Goal: Task Accomplishment & Management: Use online tool/utility

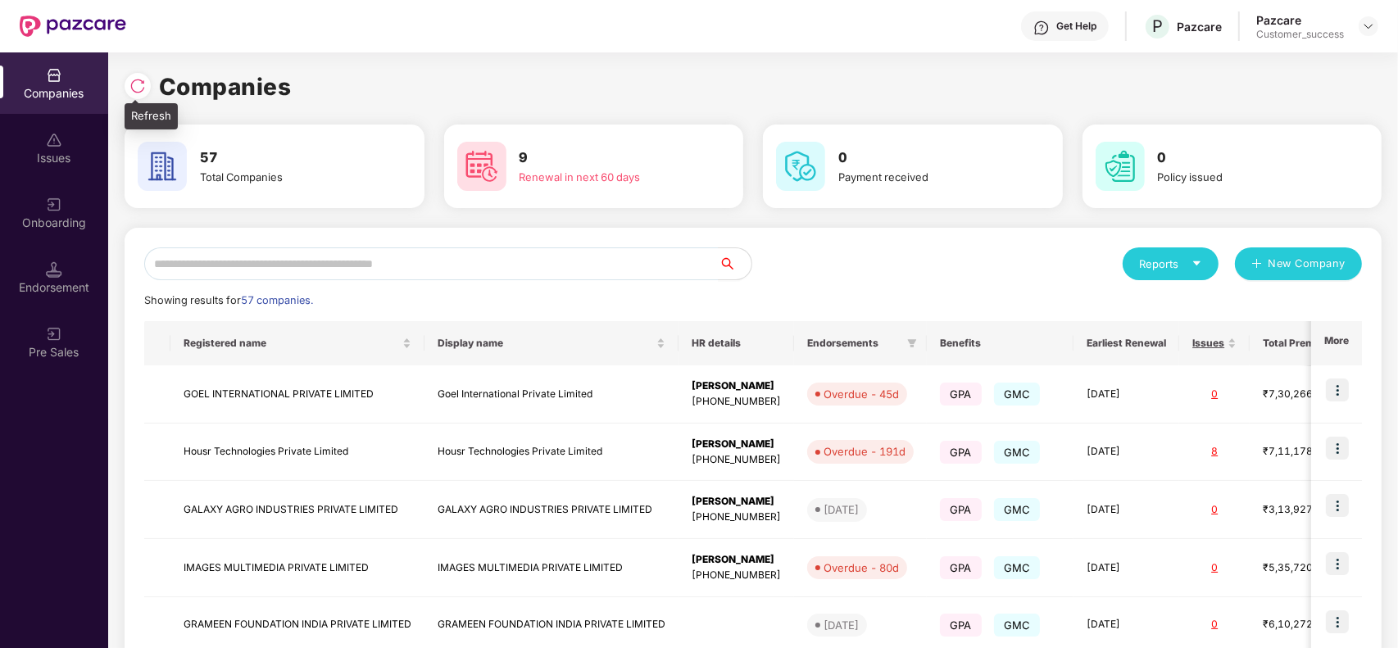
click at [131, 80] on img at bounding box center [137, 86] width 16 height 16
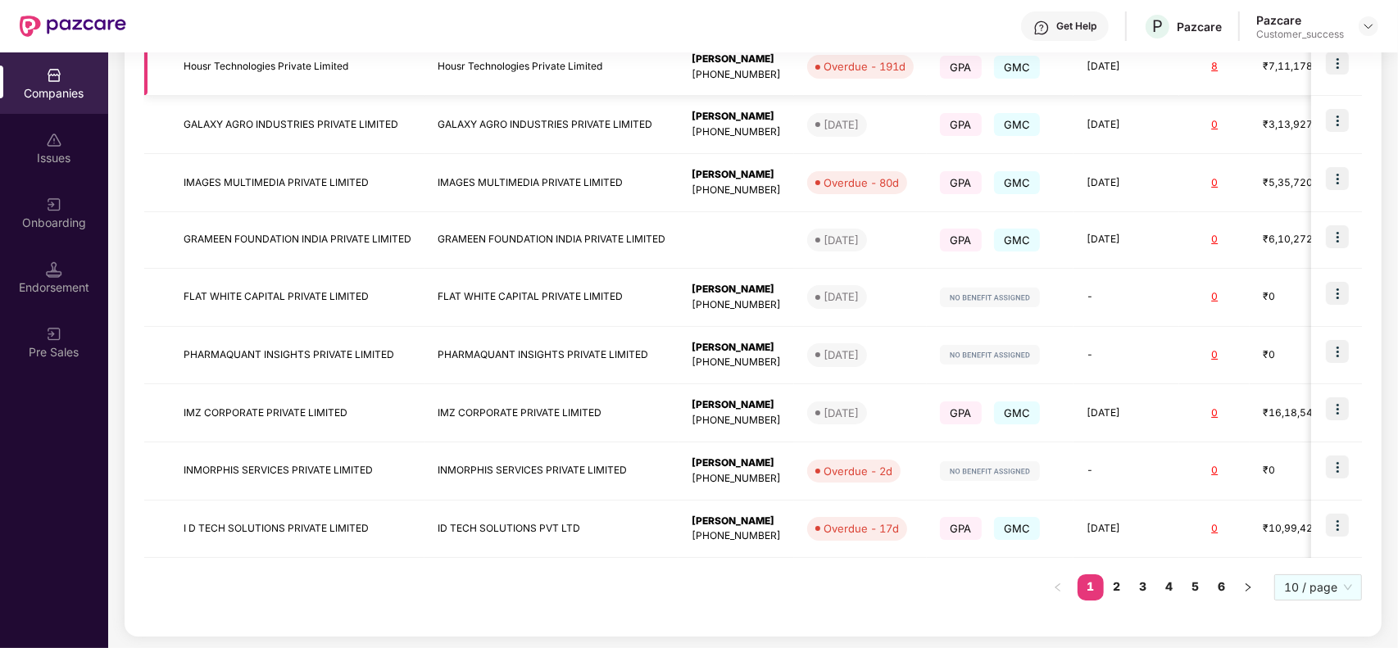
scroll to position [387, 0]
click at [1112, 586] on link "2" at bounding box center [1116, 585] width 26 height 25
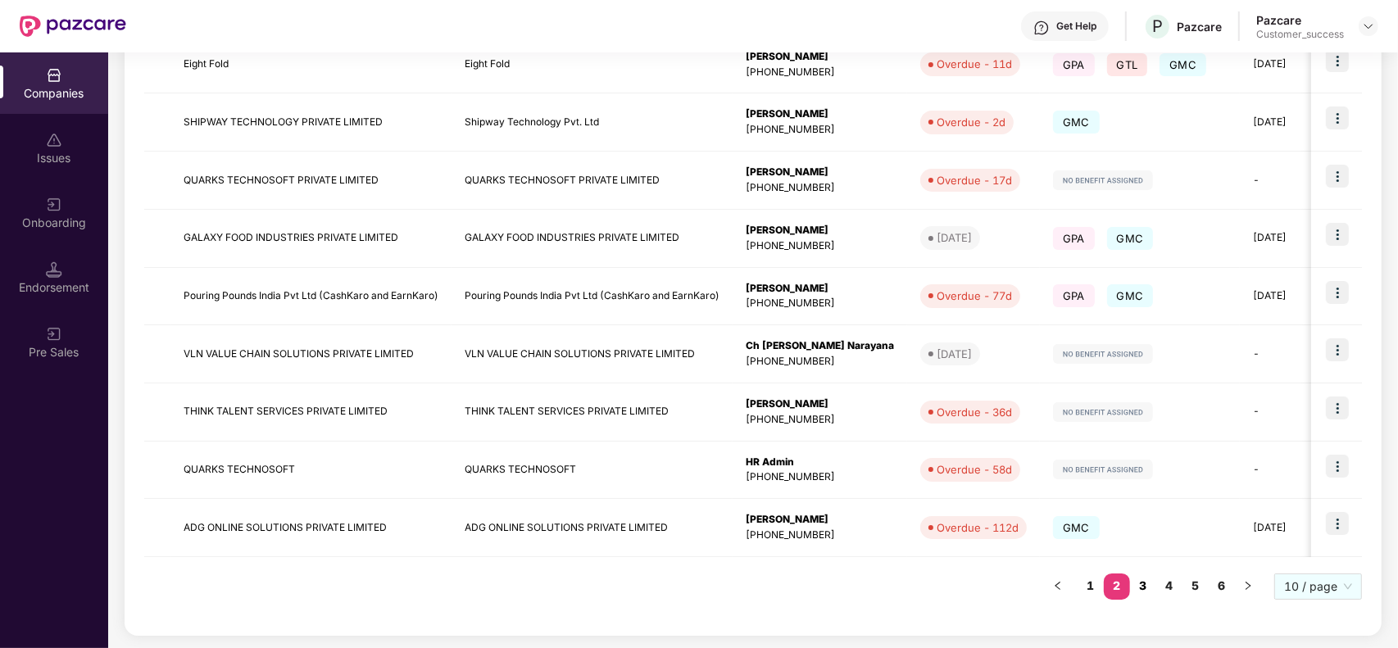
click at [1149, 584] on link "3" at bounding box center [1143, 585] width 26 height 25
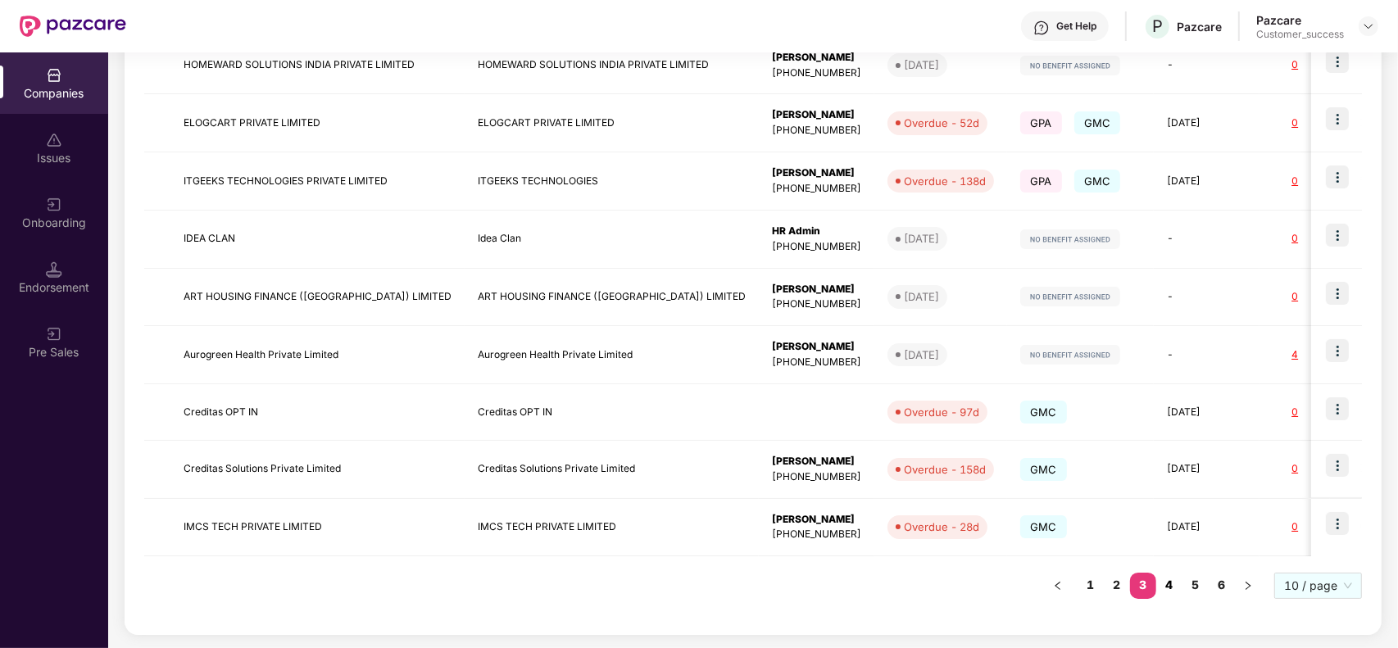
click at [1164, 584] on link "4" at bounding box center [1169, 585] width 26 height 25
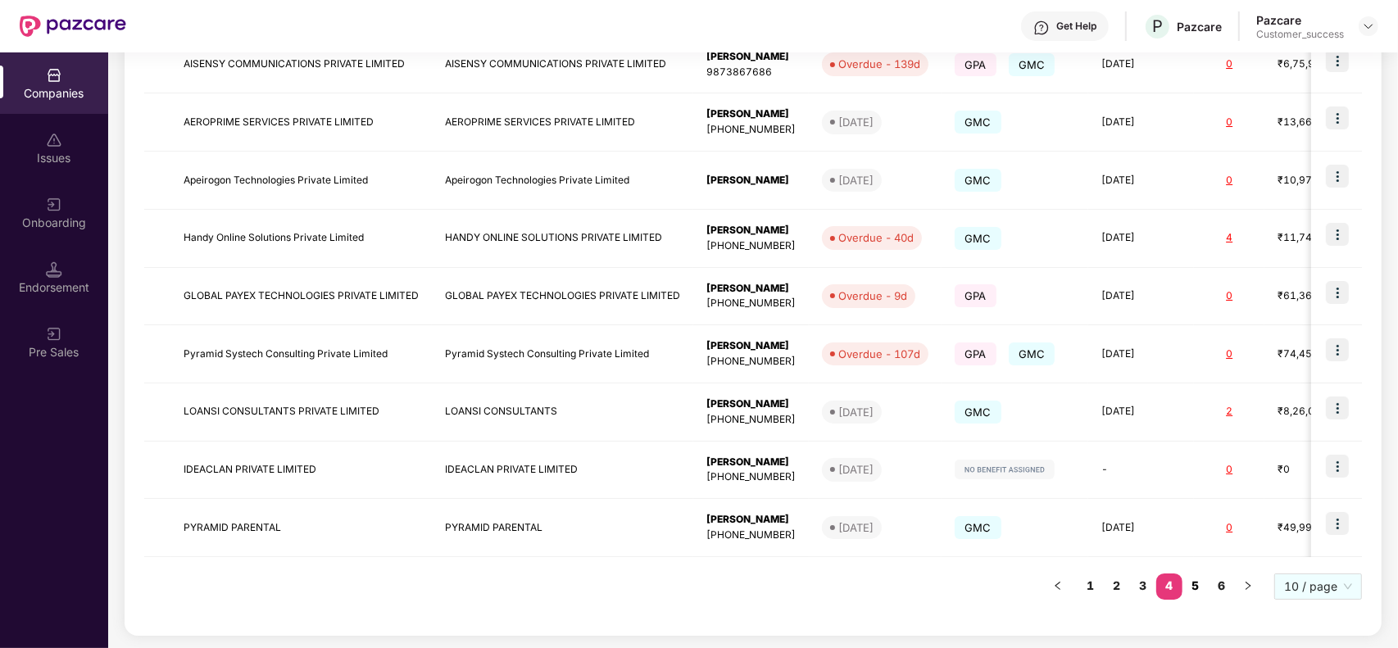
click at [1190, 583] on link "5" at bounding box center [1195, 585] width 26 height 25
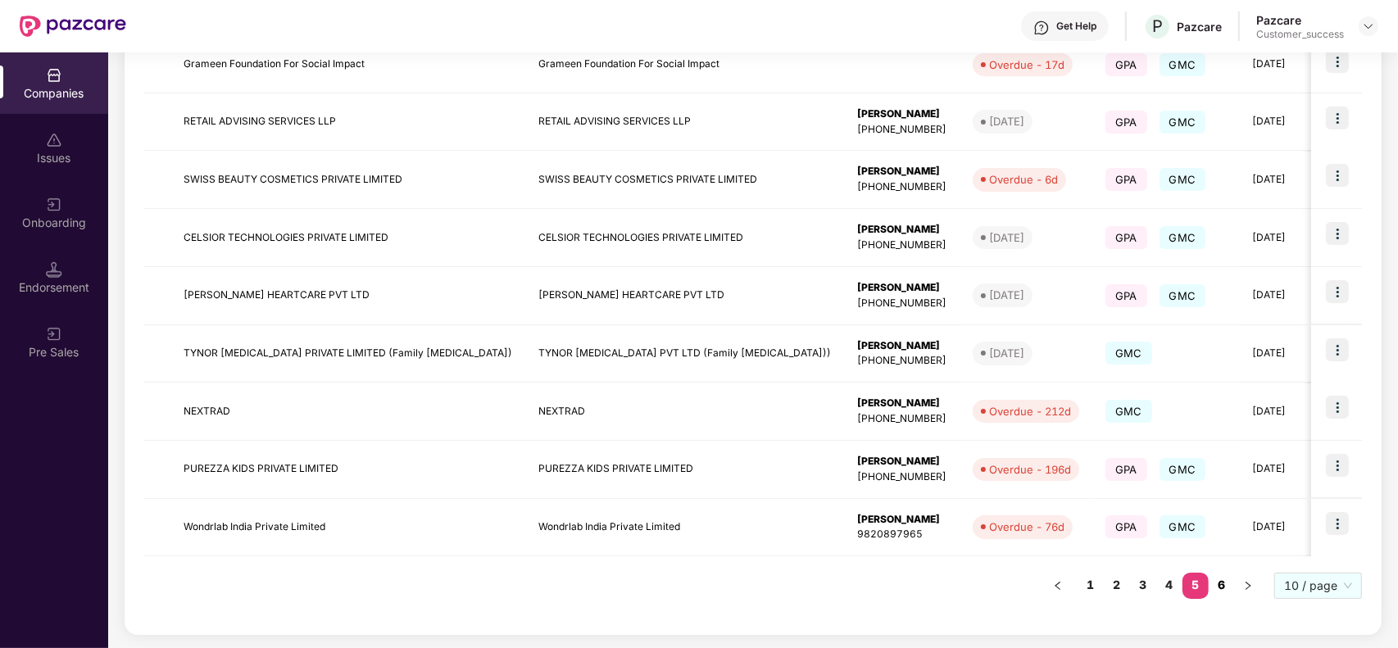
click at [1217, 587] on link "6" at bounding box center [1221, 585] width 26 height 25
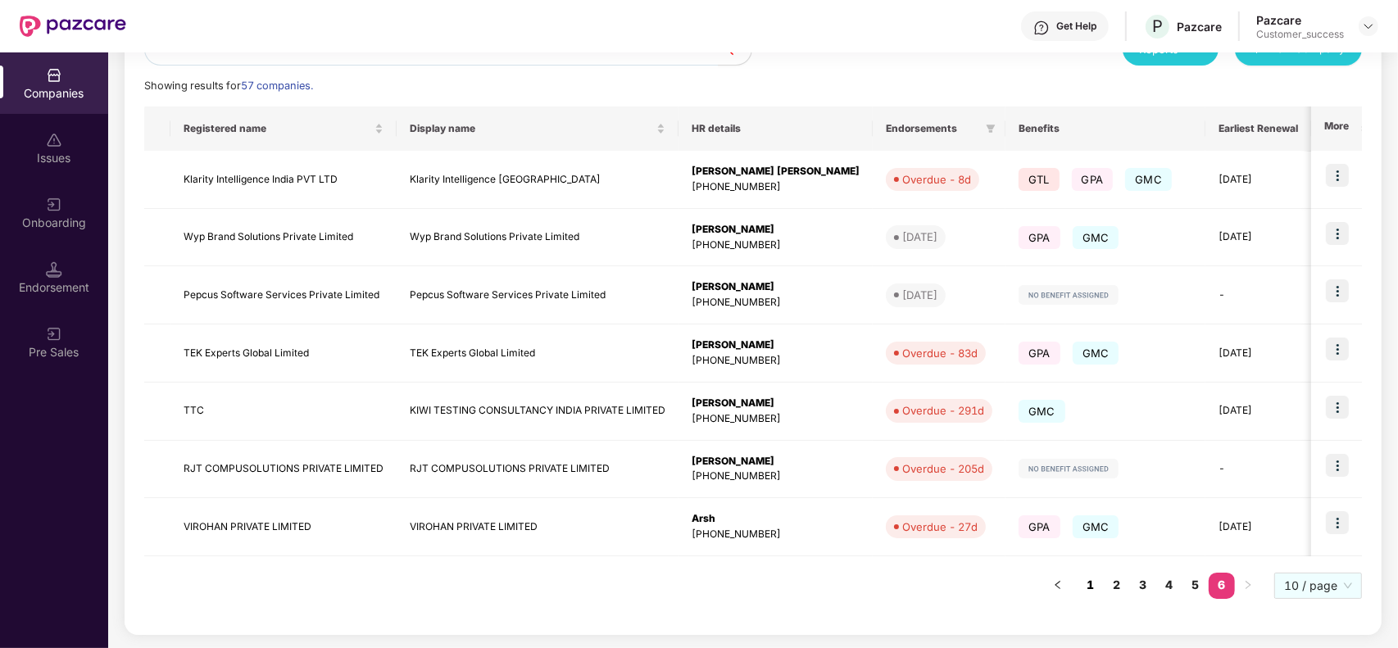
click at [1084, 584] on link "1" at bounding box center [1090, 585] width 26 height 25
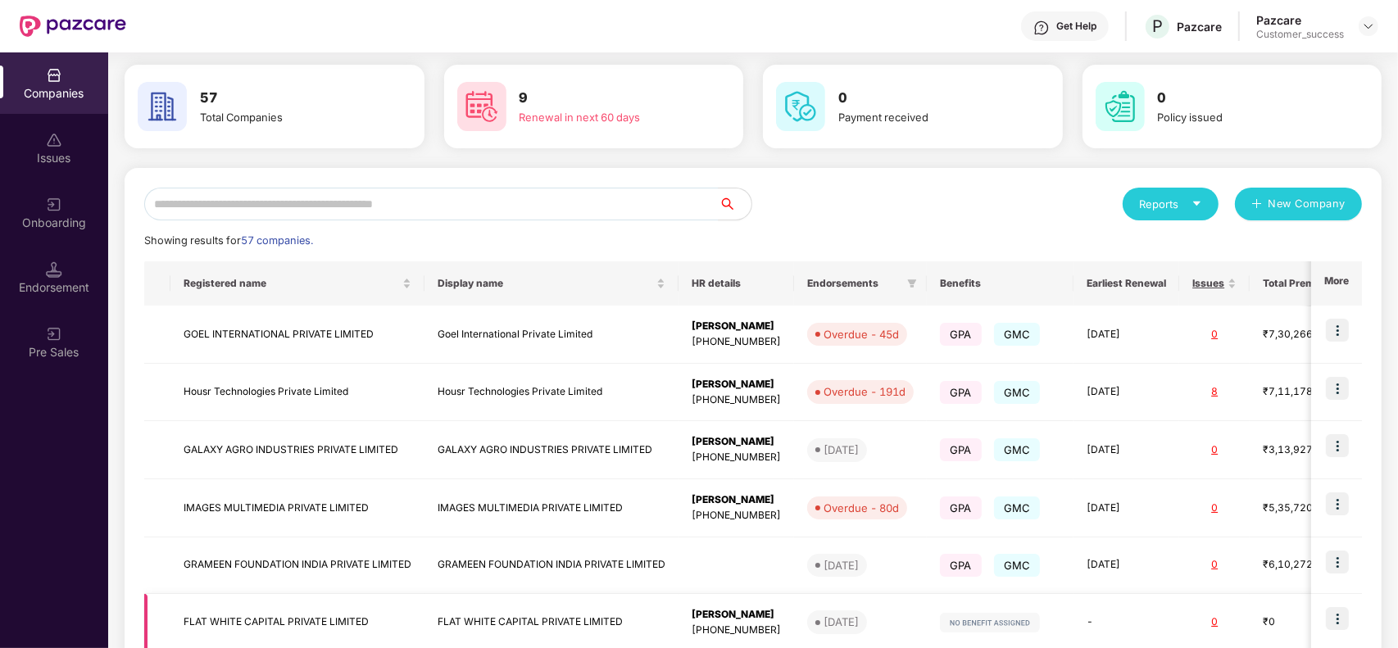
scroll to position [0, 0]
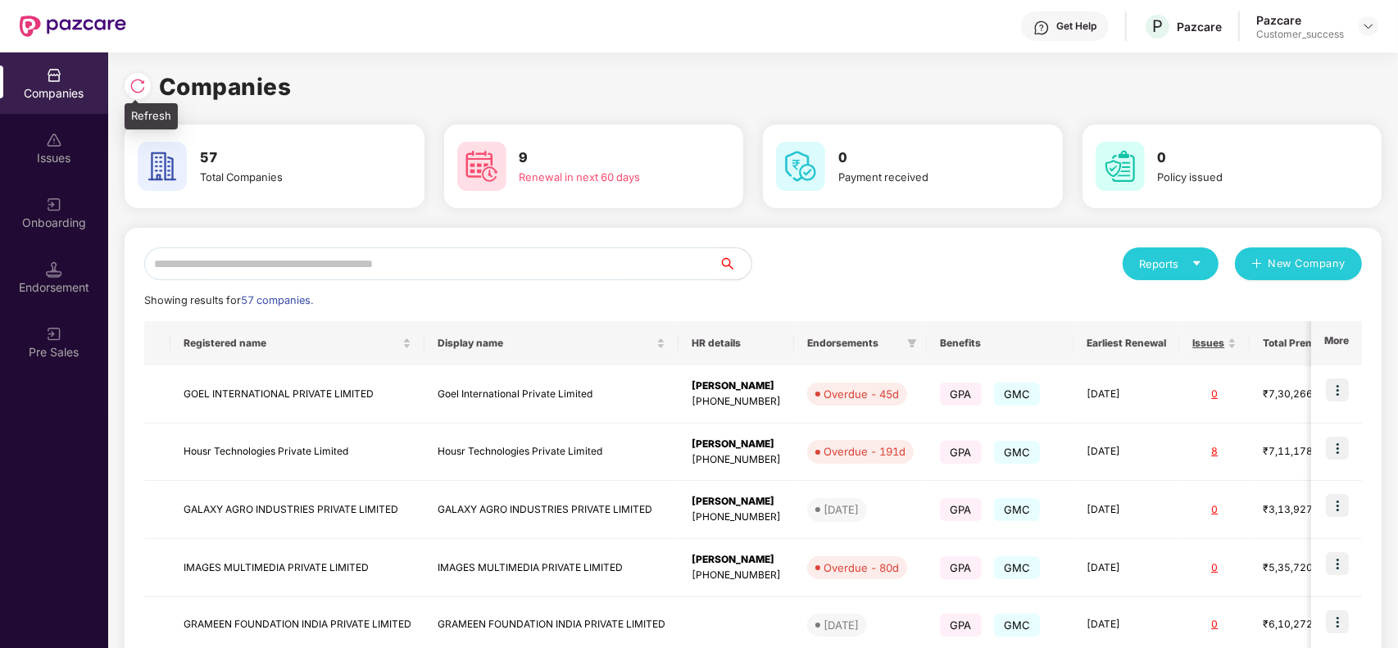
click at [142, 79] on img at bounding box center [137, 86] width 16 height 16
click at [138, 97] on div at bounding box center [138, 86] width 26 height 26
click at [528, 174] on div "Renewal in next 60 days" at bounding box center [608, 177] width 178 height 16
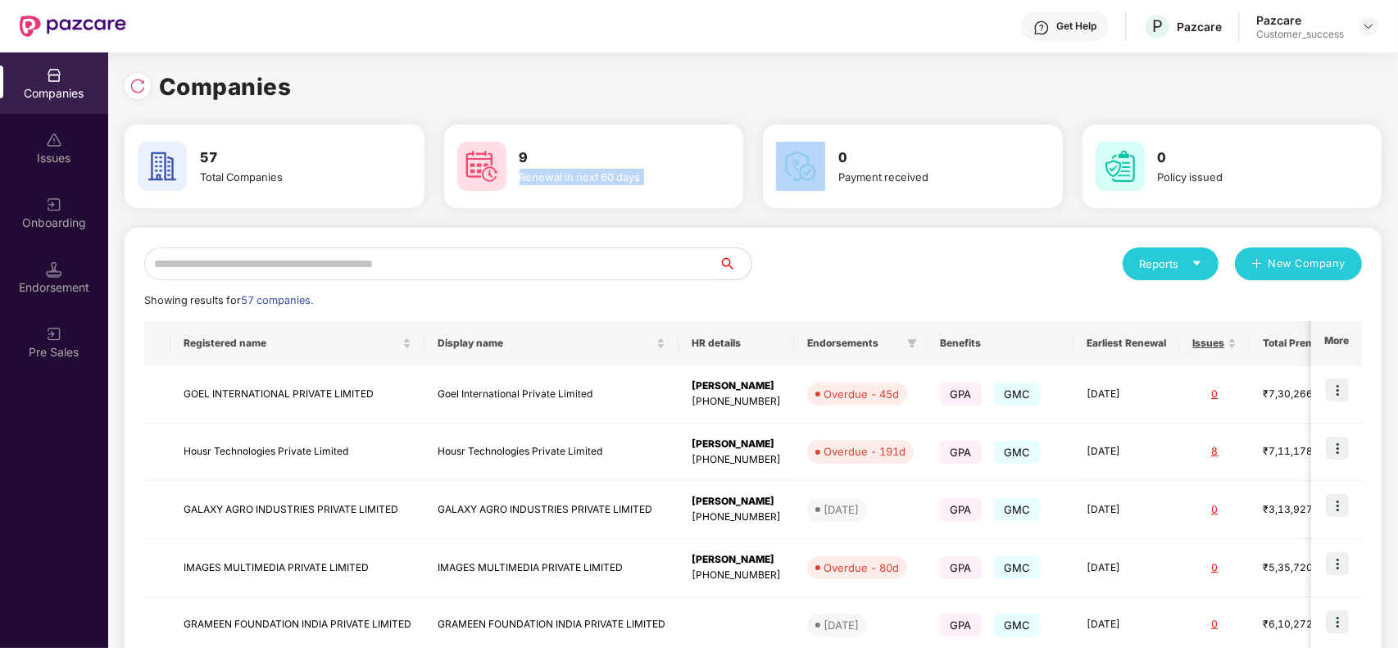
click at [528, 174] on div "Renewal in next 60 days" at bounding box center [608, 177] width 178 height 16
click at [225, 179] on div "Total Companies" at bounding box center [289, 177] width 178 height 16
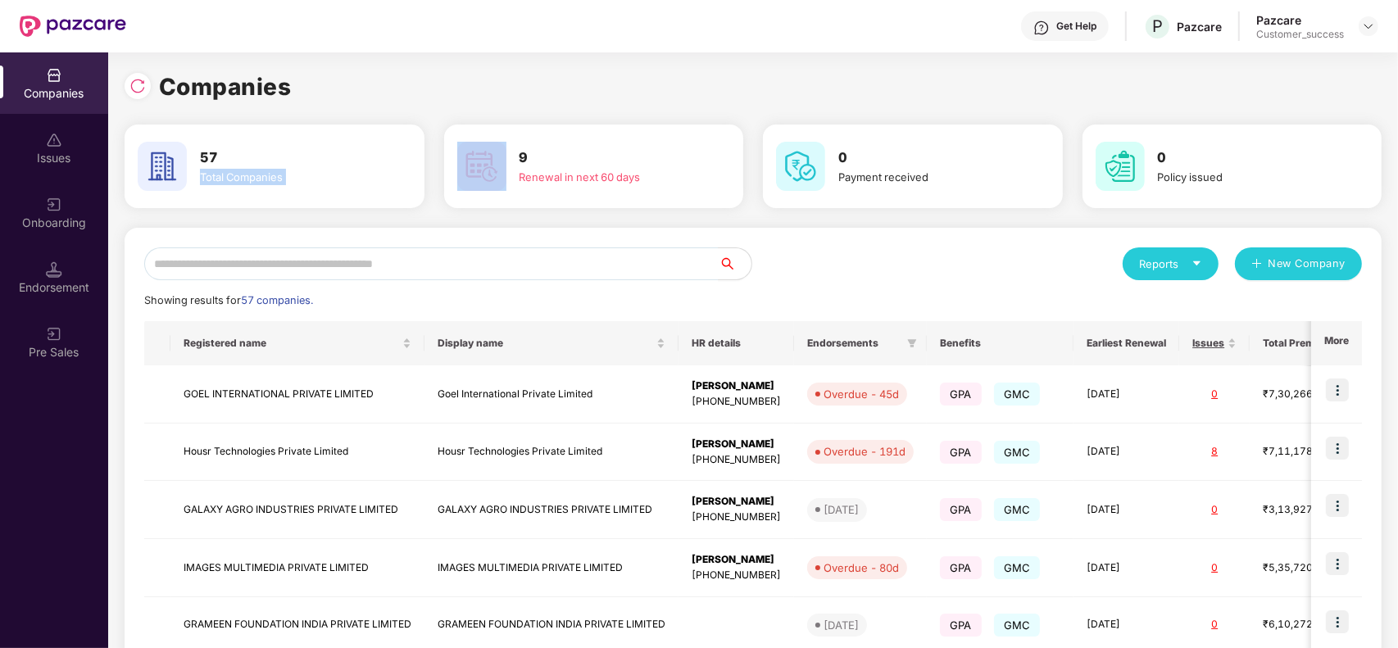
click at [225, 179] on div "Total Companies" at bounding box center [289, 177] width 178 height 16
click at [882, 174] on div "Payment received" at bounding box center [927, 177] width 178 height 16
click at [1184, 177] on div "Policy issued" at bounding box center [1247, 177] width 178 height 16
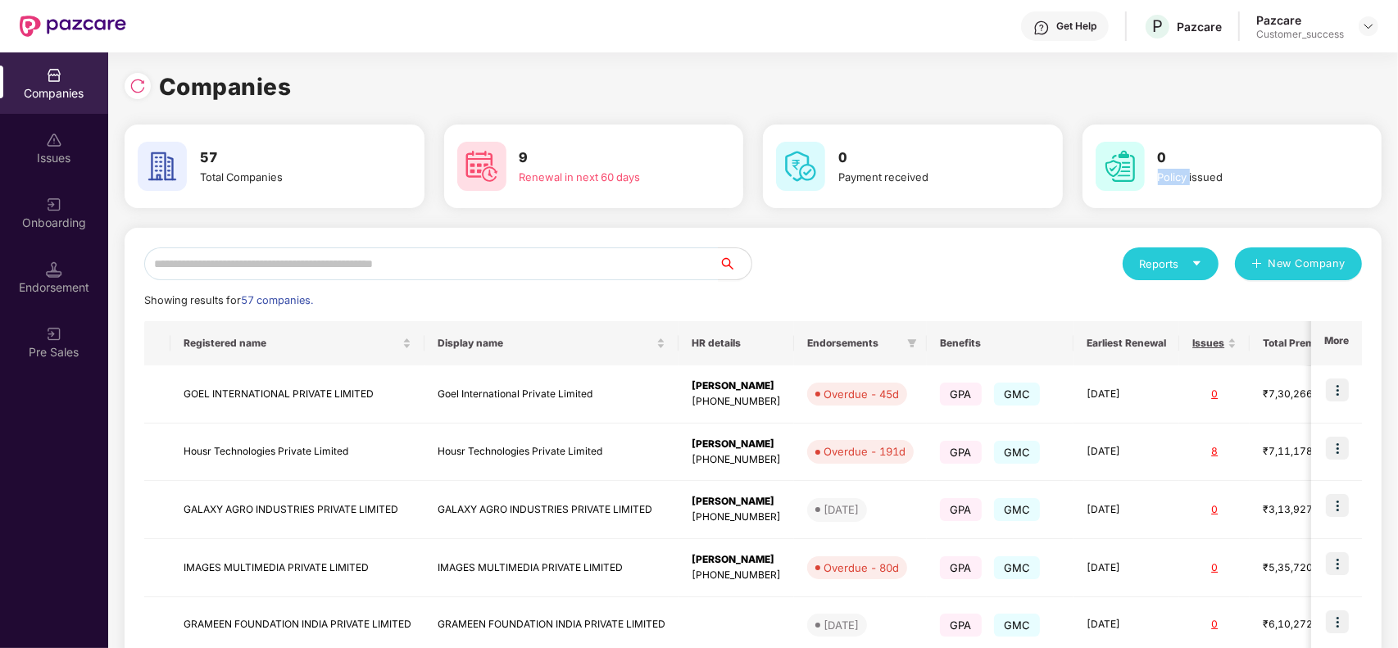
click at [1184, 177] on div "Policy issued" at bounding box center [1247, 177] width 178 height 16
click at [138, 88] on img at bounding box center [137, 86] width 16 height 16
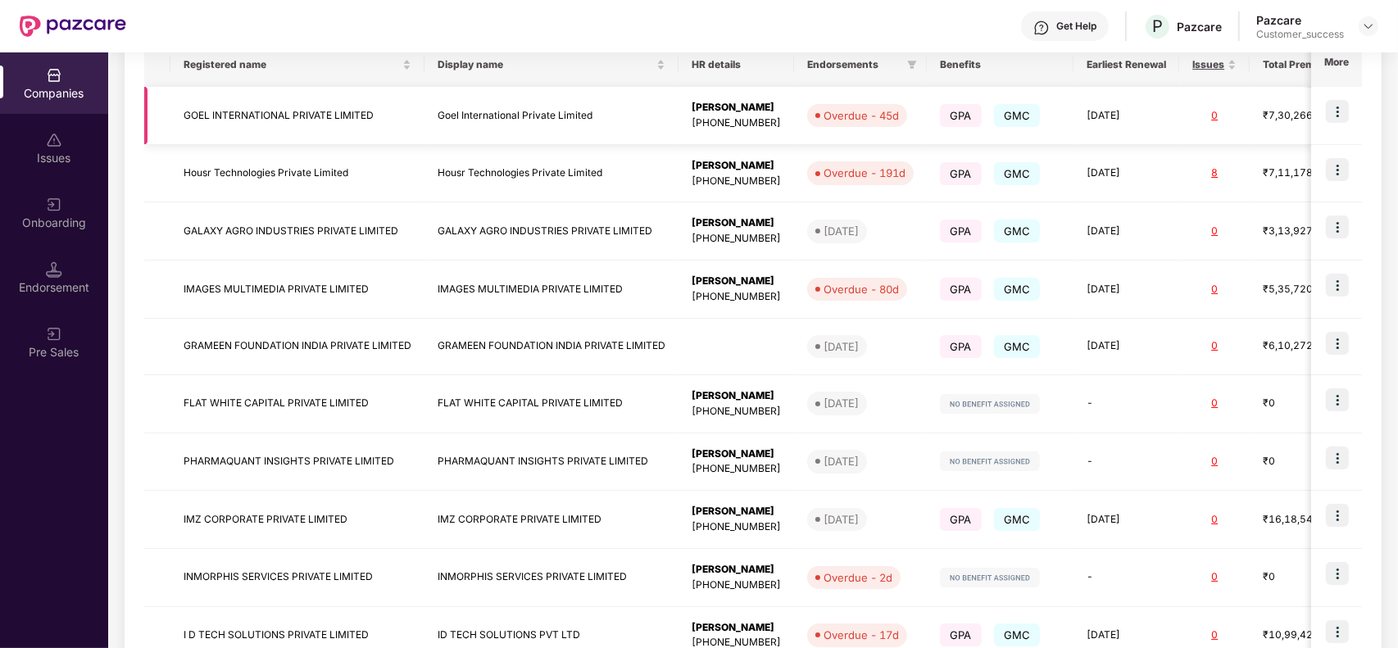
scroll to position [387, 0]
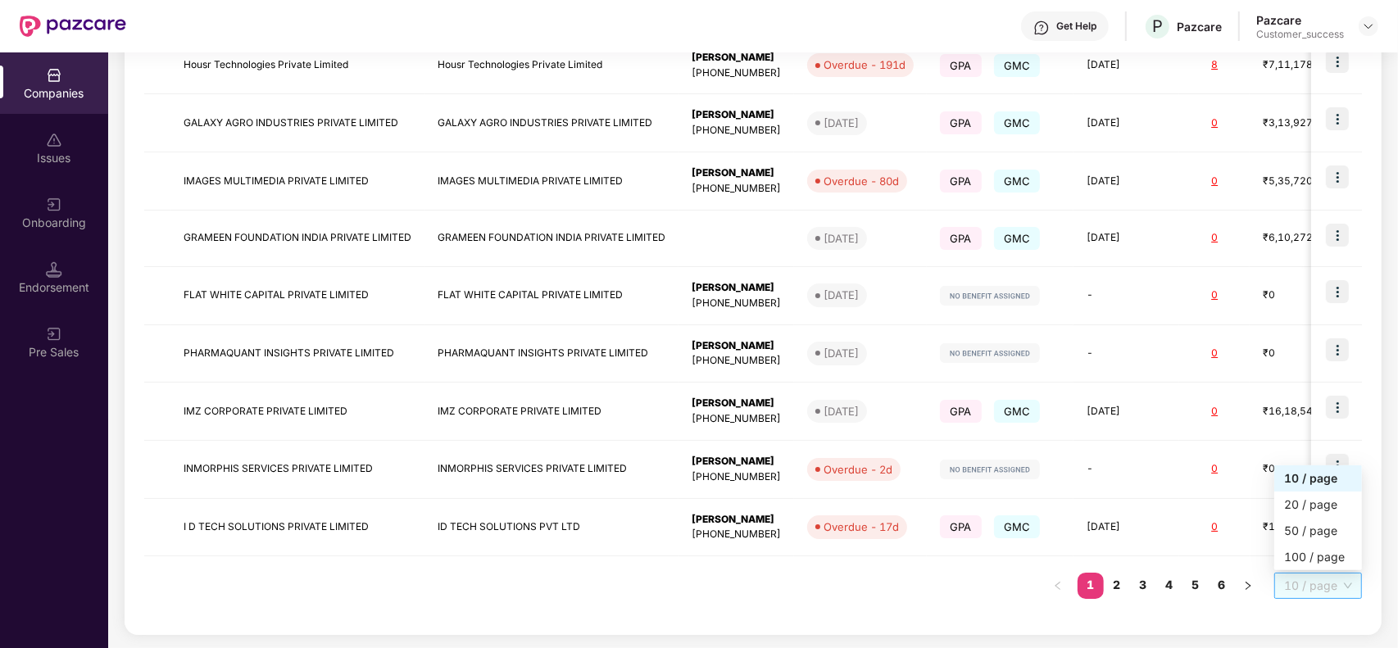
click at [1315, 590] on span "10 / page" at bounding box center [1318, 585] width 68 height 25
click at [1313, 554] on div "100 / page" at bounding box center [1318, 557] width 68 height 18
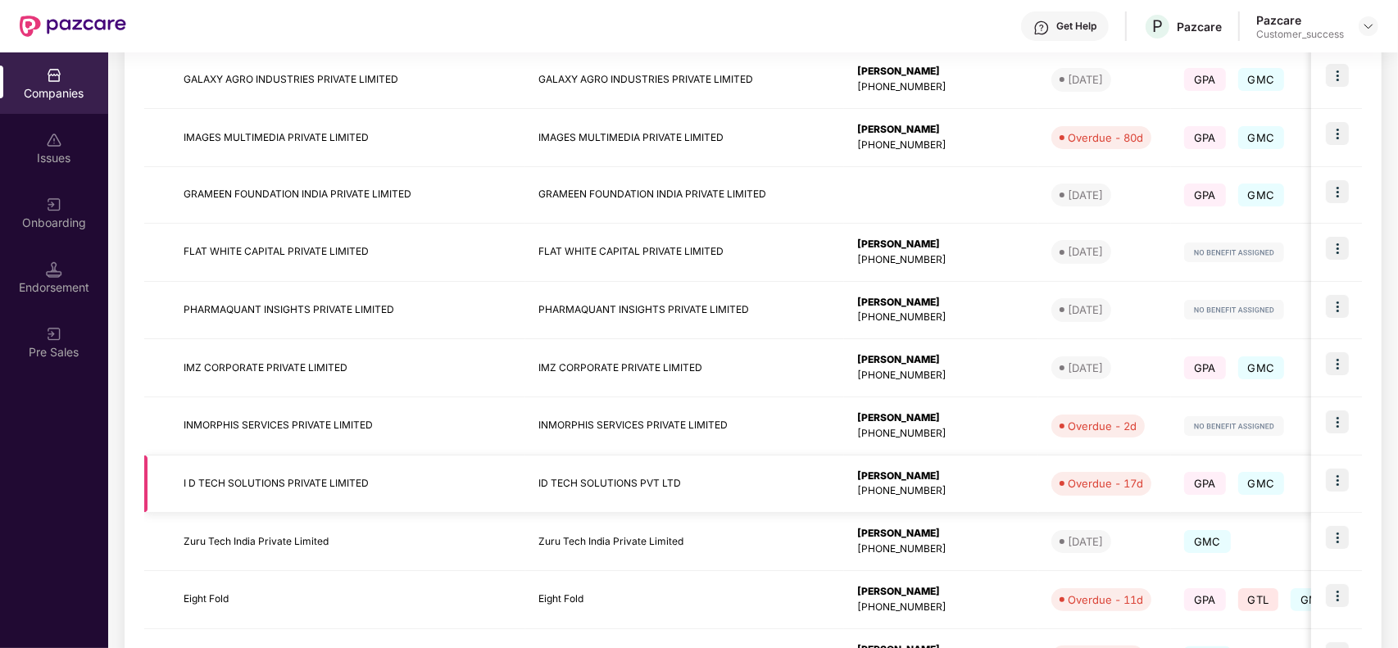
scroll to position [431, 0]
click at [600, 426] on td "INMORPHIS SERVICES PRIVATE LIMITED" at bounding box center [684, 425] width 319 height 58
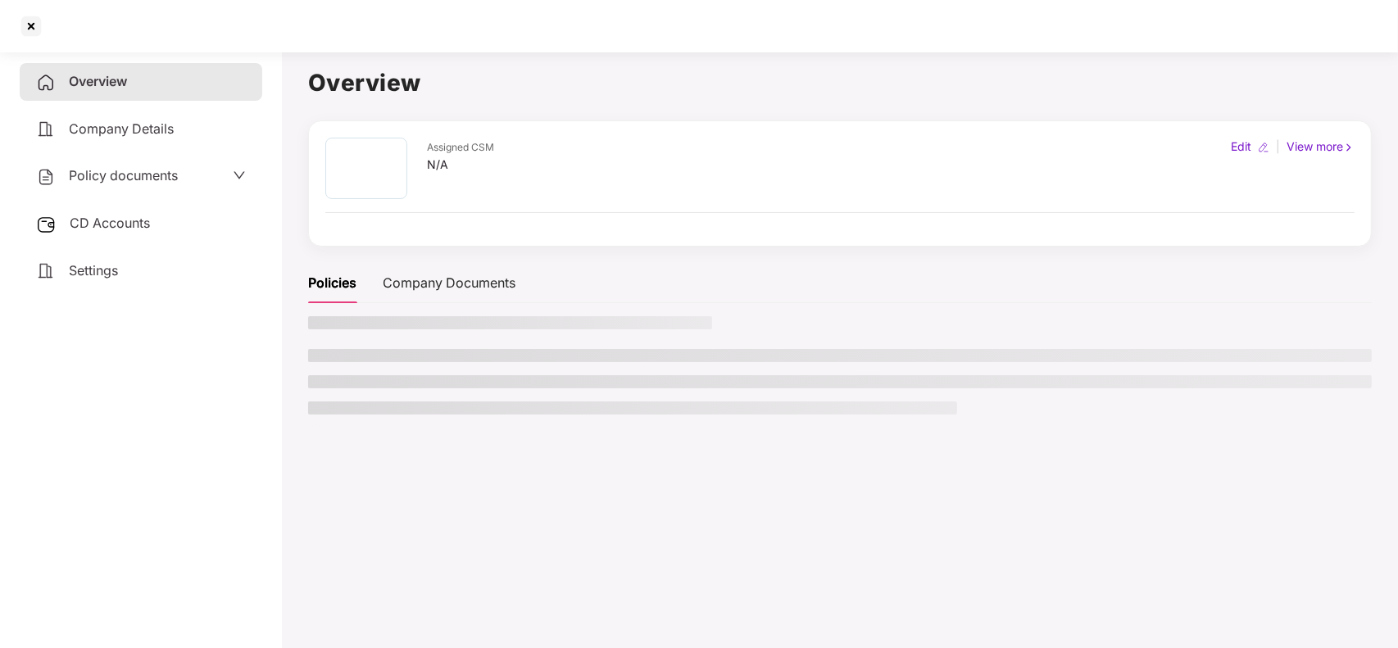
click at [600, 426] on div at bounding box center [839, 371] width 1063 height 110
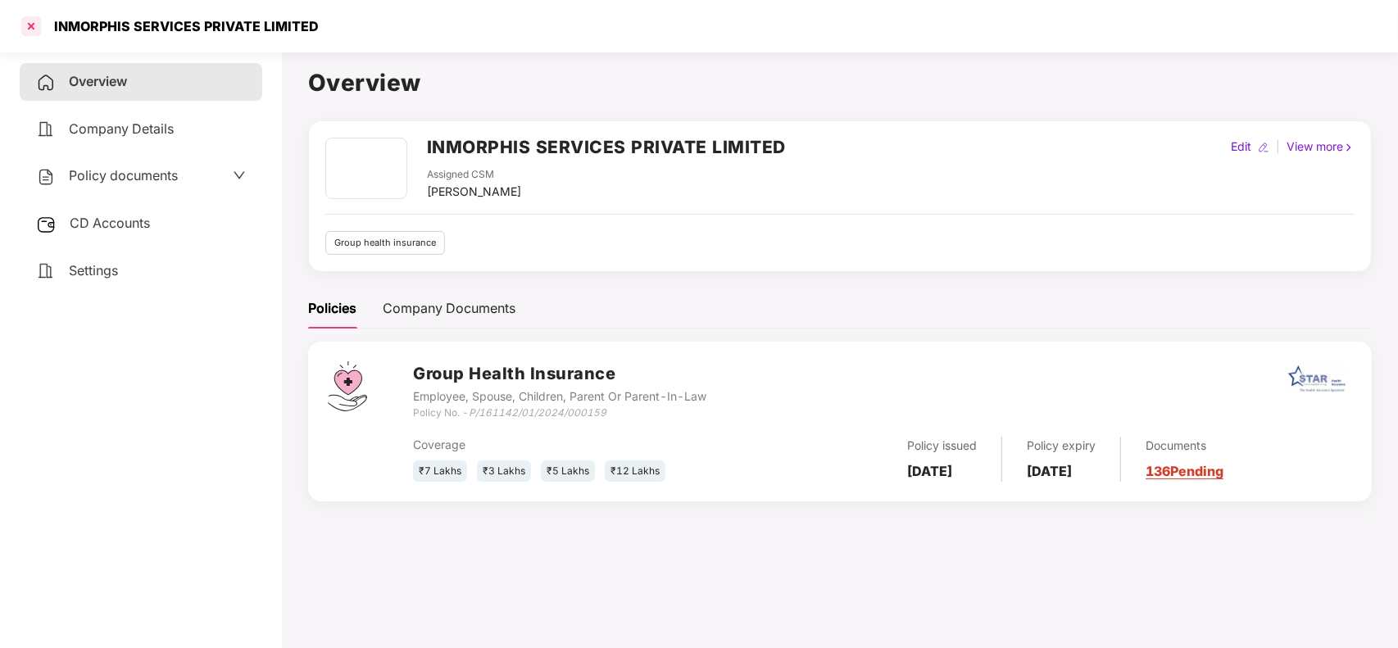
click at [29, 26] on div at bounding box center [31, 26] width 26 height 26
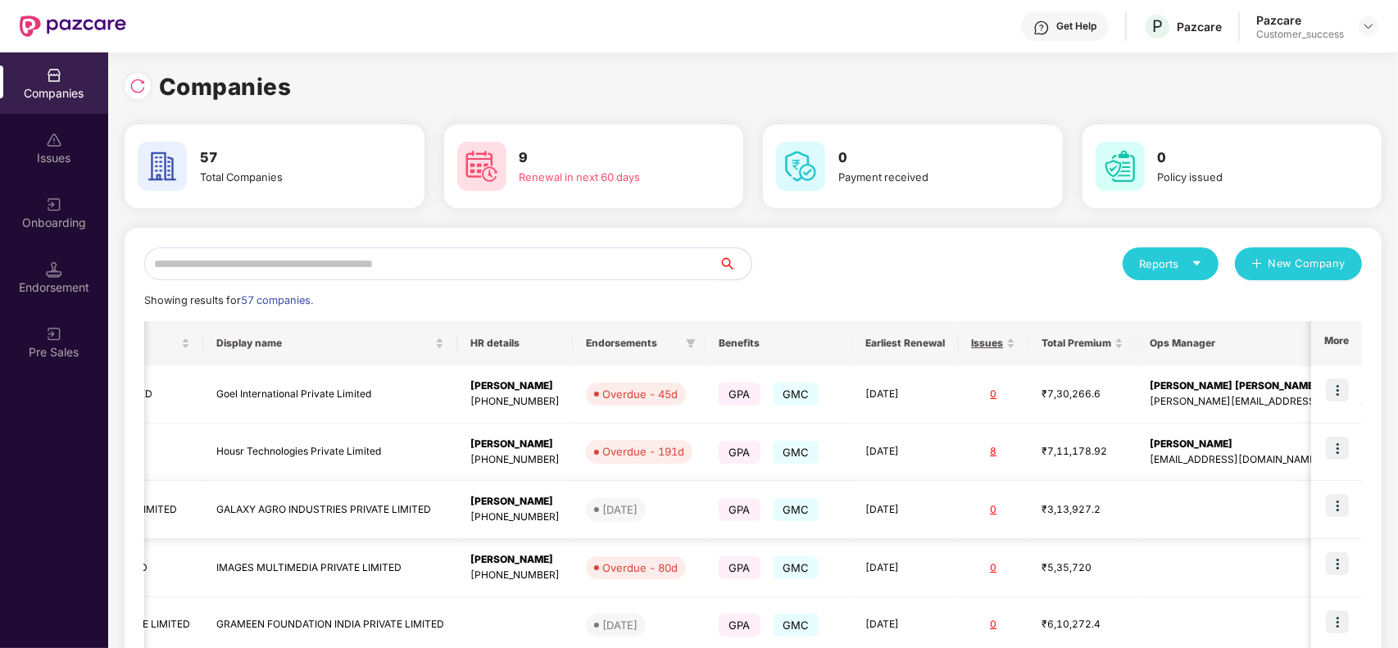
scroll to position [387, 0]
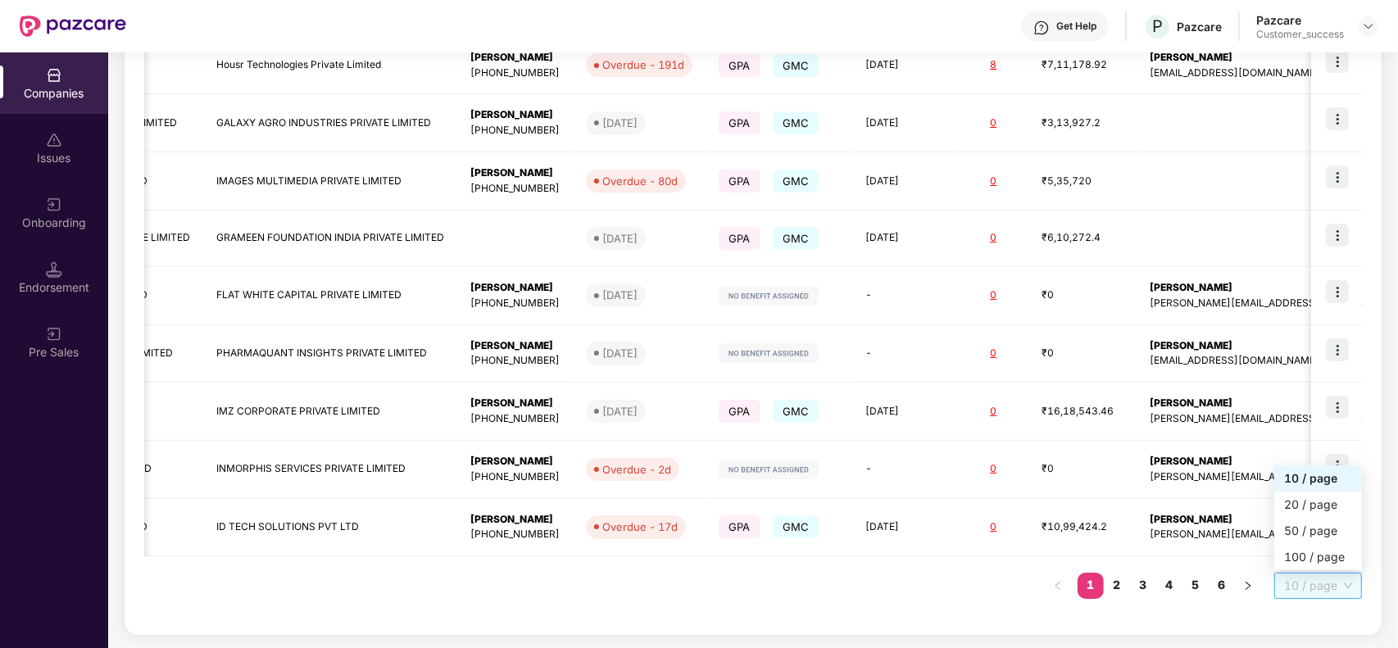
click at [1329, 588] on span "10 / page" at bounding box center [1318, 585] width 68 height 25
click at [1327, 561] on div "100 / page" at bounding box center [1318, 557] width 68 height 18
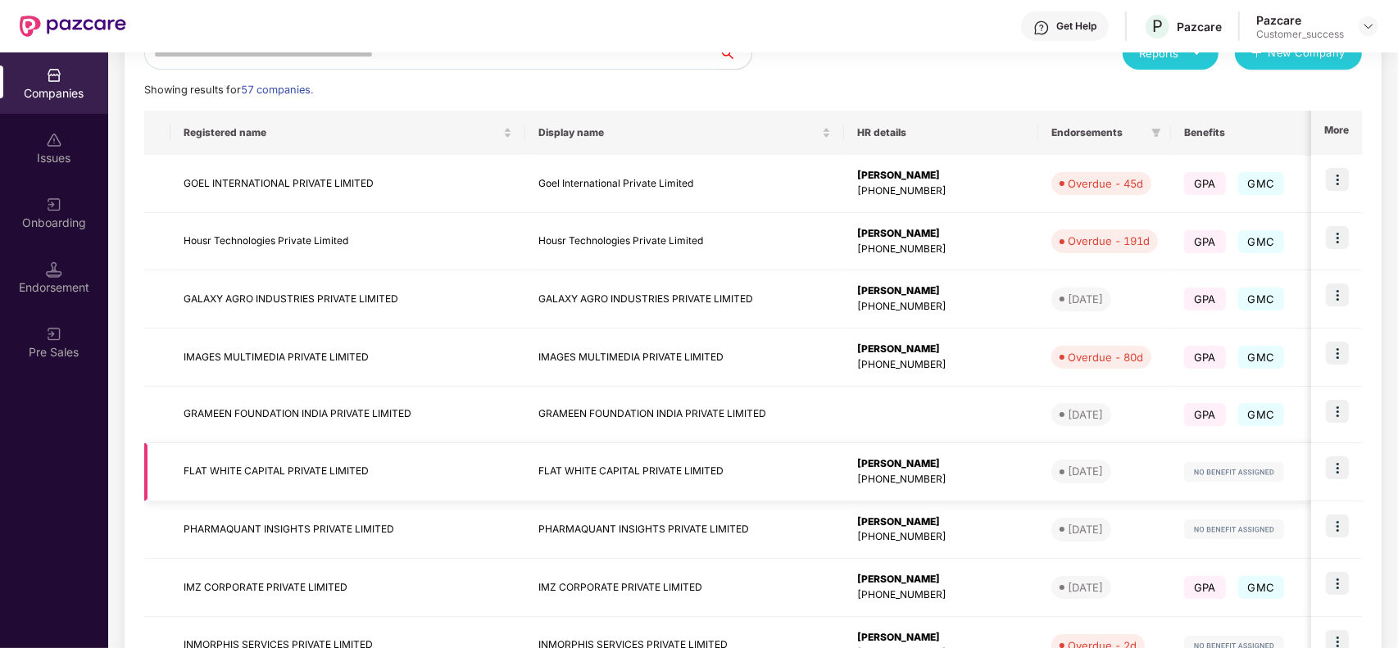
scroll to position [197, 0]
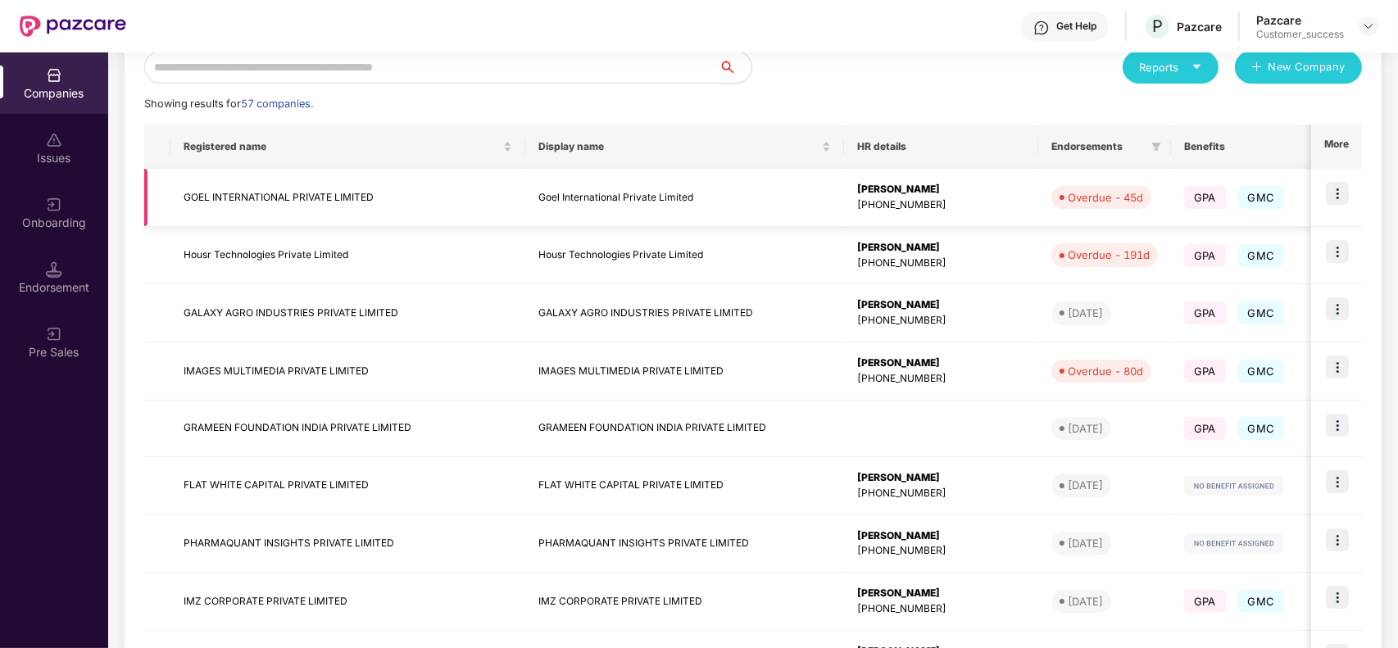
click at [525, 198] on td "Goel International Private Limited" at bounding box center [684, 198] width 319 height 58
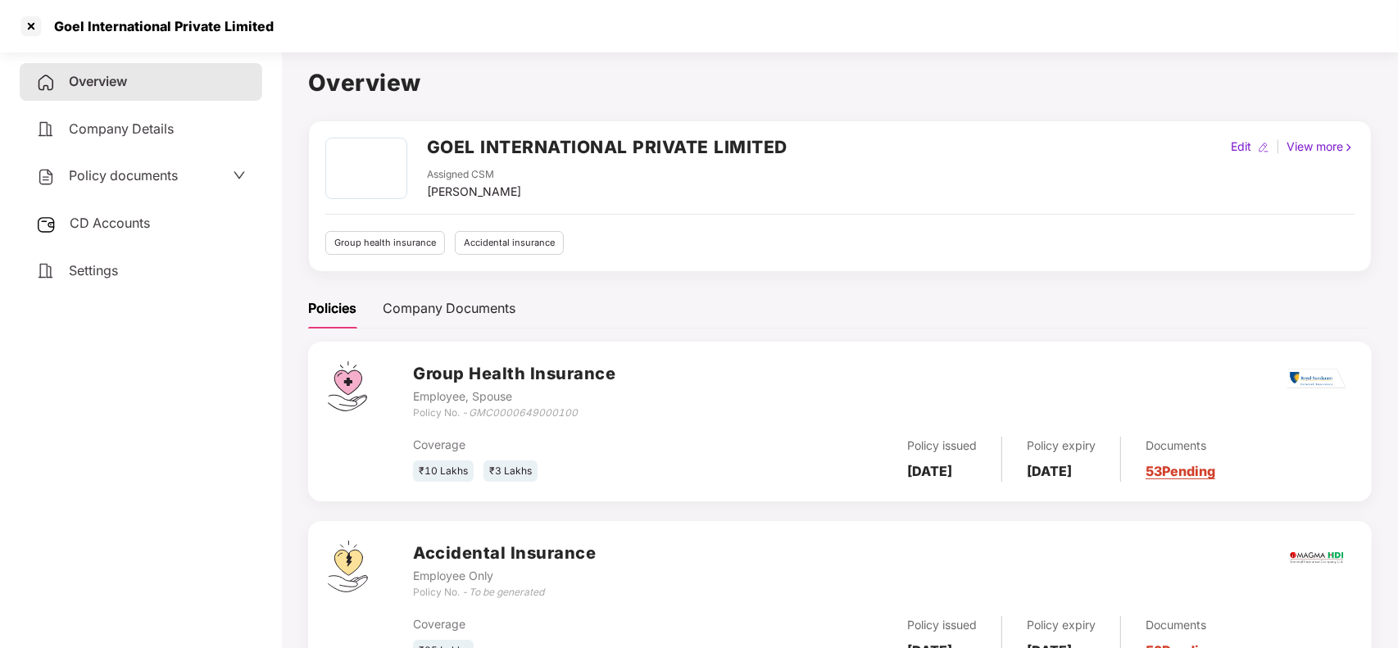
click at [444, 152] on h2 "GOEL INTERNATIONAL PRIVATE LIMITED" at bounding box center [607, 147] width 360 height 27
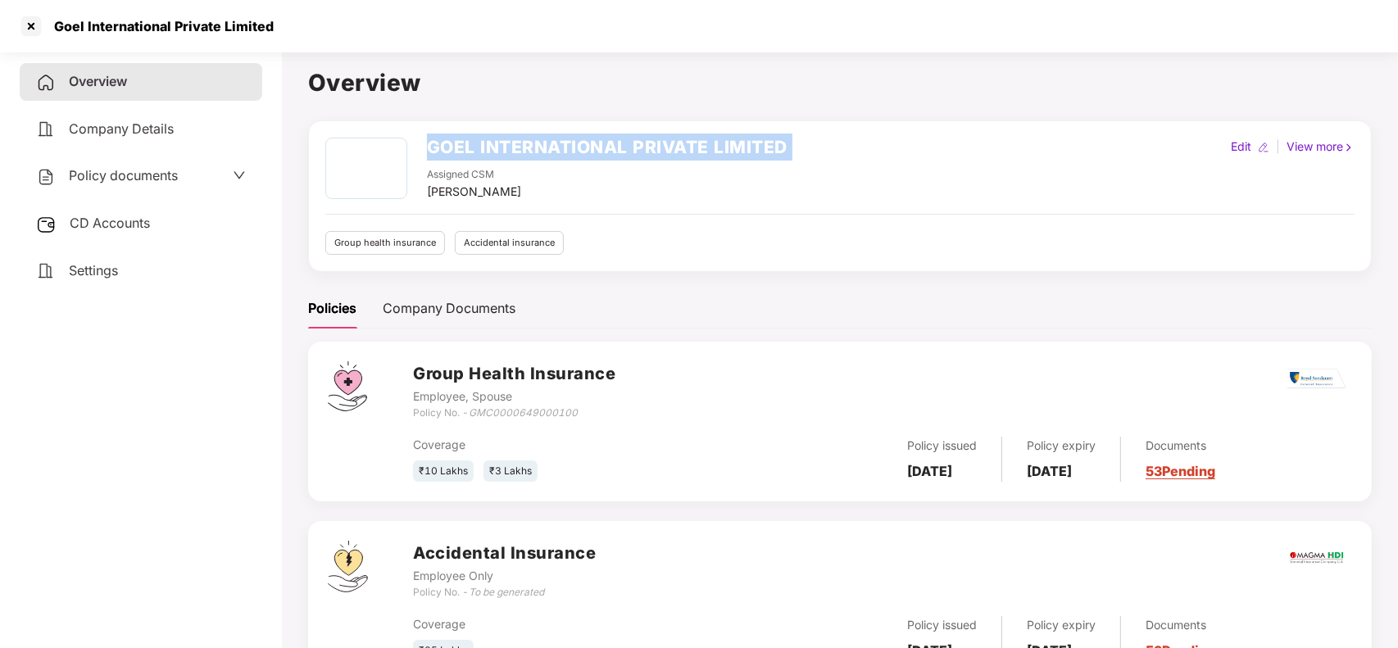
click at [444, 152] on h2 "GOEL INTERNATIONAL PRIVATE LIMITED" at bounding box center [607, 147] width 360 height 27
click at [632, 146] on h2 "GOEL INTERNATIONAL PRIVATE LIMITED" at bounding box center [607, 147] width 360 height 27
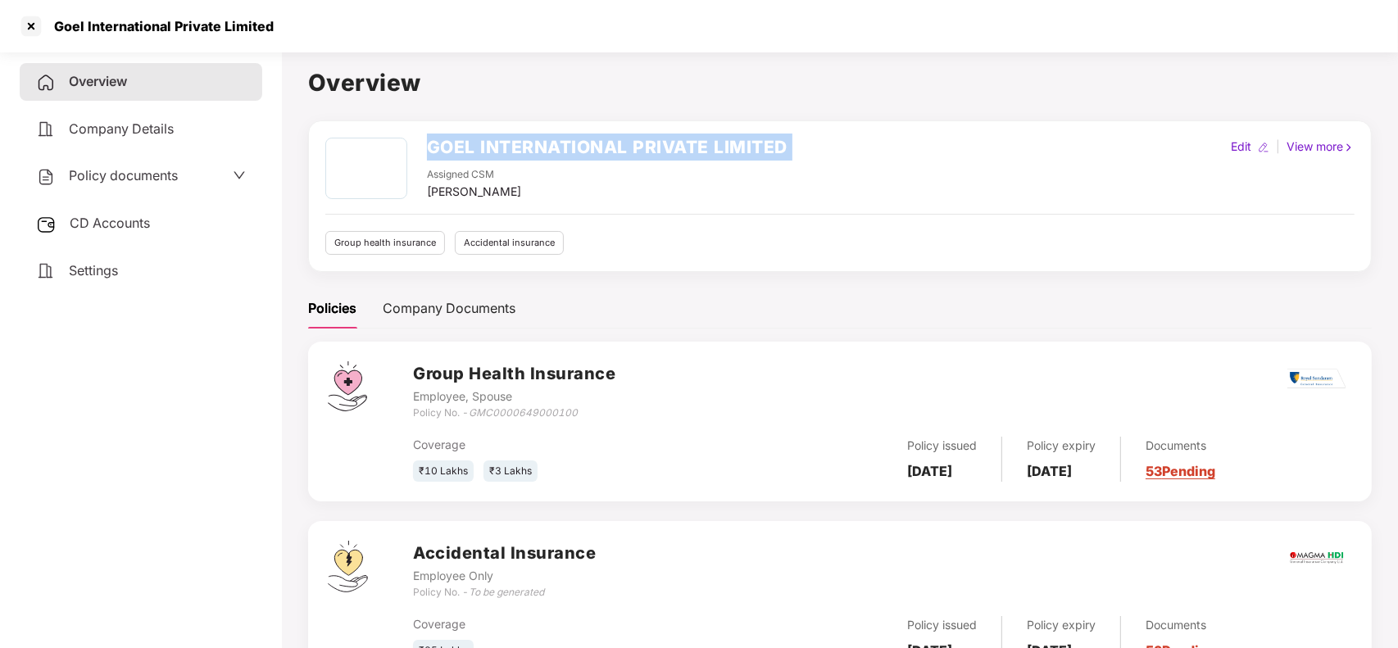
click at [632, 146] on h2 "GOEL INTERNATIONAL PRIVATE LIMITED" at bounding box center [607, 147] width 360 height 27
click at [483, 142] on h2 "GOEL INTERNATIONAL PRIVATE LIMITED" at bounding box center [607, 147] width 360 height 27
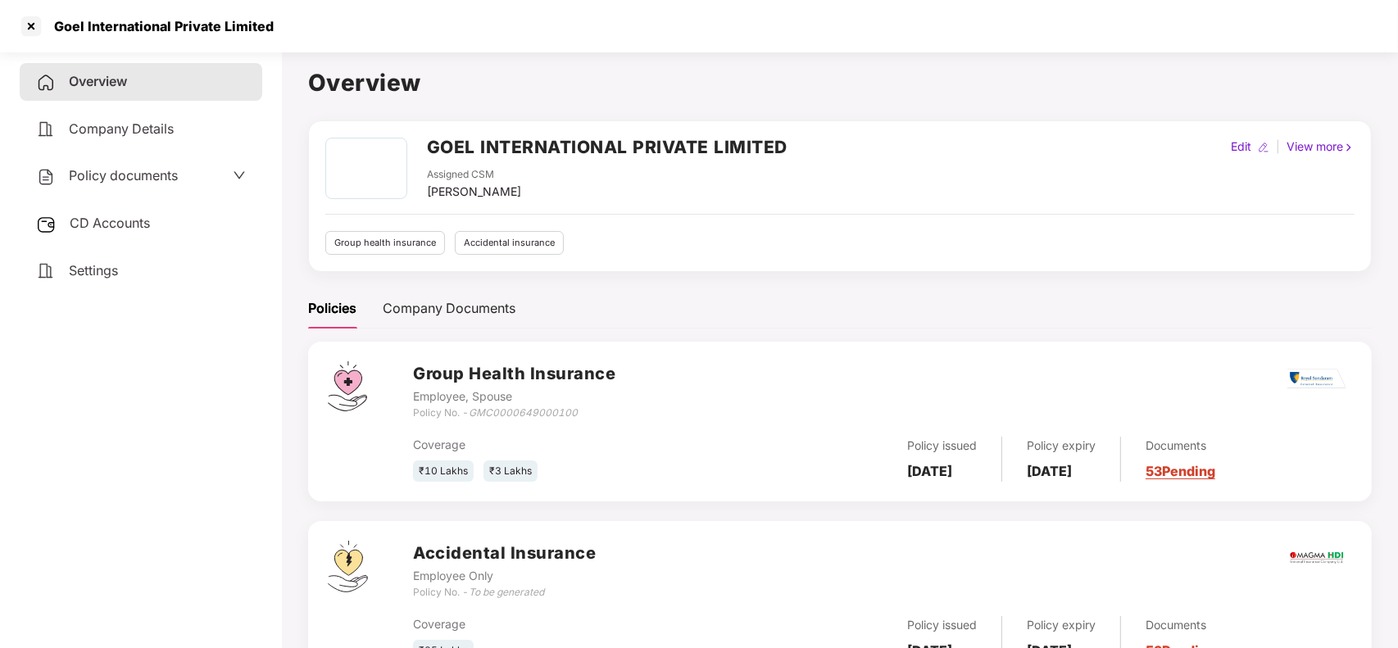
click at [501, 377] on h3 "Group Health Insurance" at bounding box center [514, 373] width 202 height 25
click at [505, 551] on h3 "Accidental Insurance" at bounding box center [504, 553] width 183 height 25
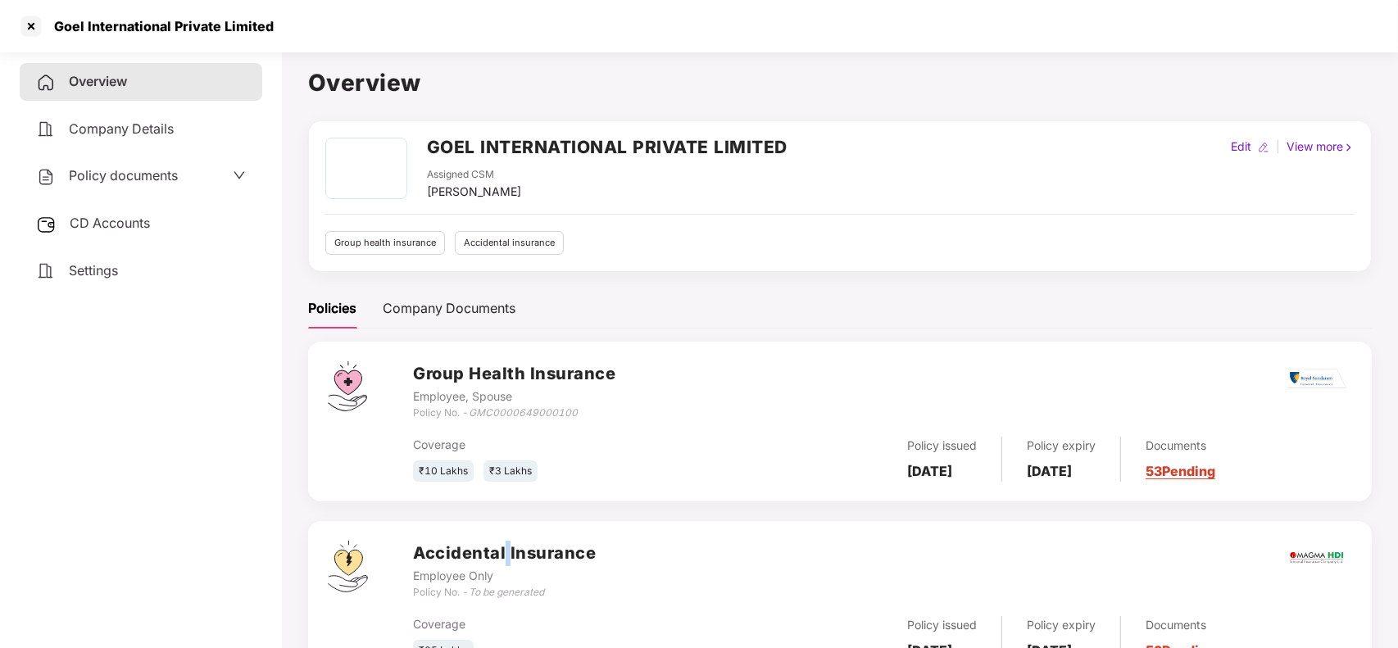
click at [505, 551] on h3 "Accidental Insurance" at bounding box center [504, 553] width 183 height 25
click at [31, 31] on div at bounding box center [31, 26] width 26 height 26
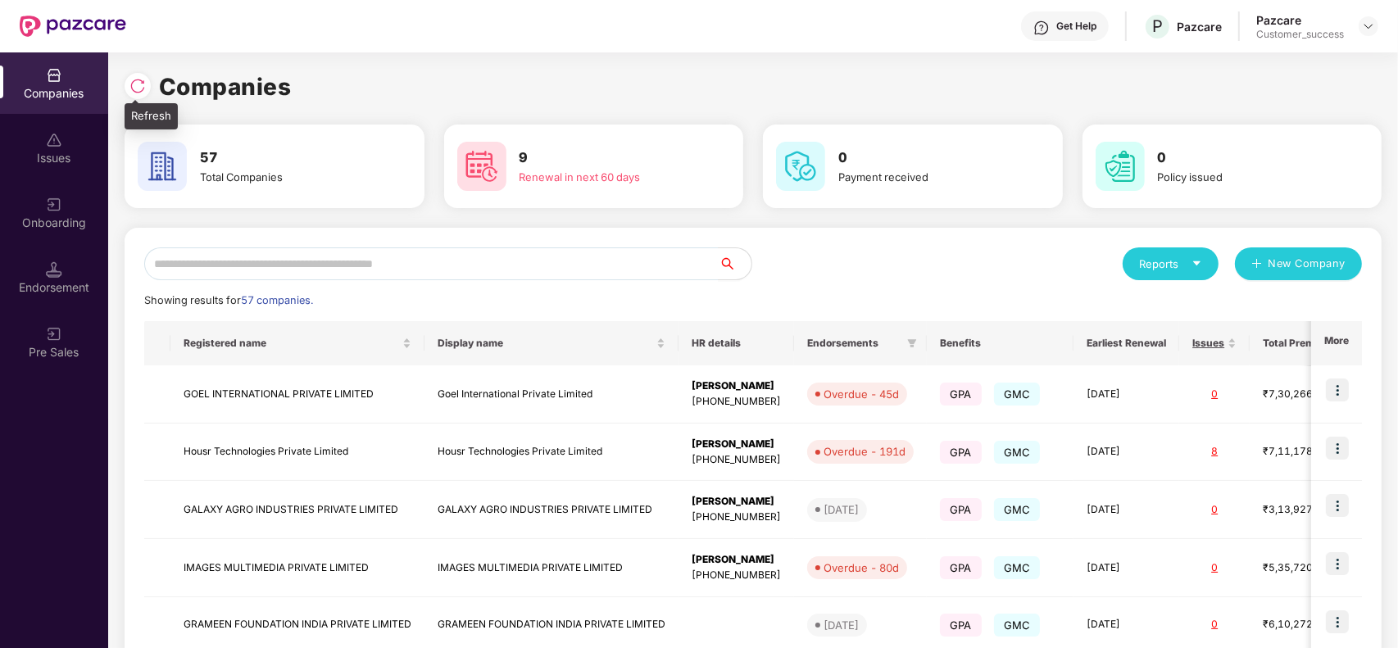
click at [143, 90] on img at bounding box center [137, 86] width 16 height 16
click at [637, 174] on div "Renewal in next 60 days" at bounding box center [608, 177] width 178 height 16
click at [142, 84] on img at bounding box center [137, 86] width 16 height 16
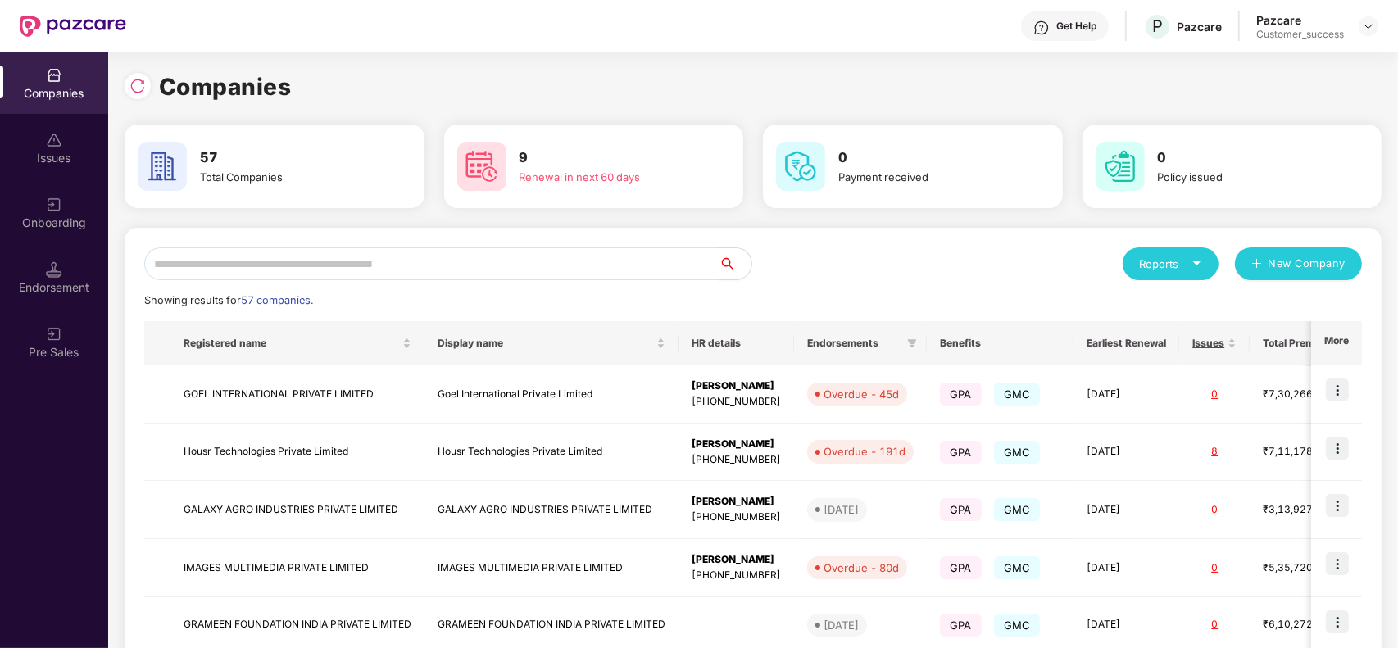
click at [228, 180] on div "Total Companies" at bounding box center [289, 177] width 178 height 16
click at [546, 181] on div "Renewal in next 60 days" at bounding box center [608, 177] width 178 height 16
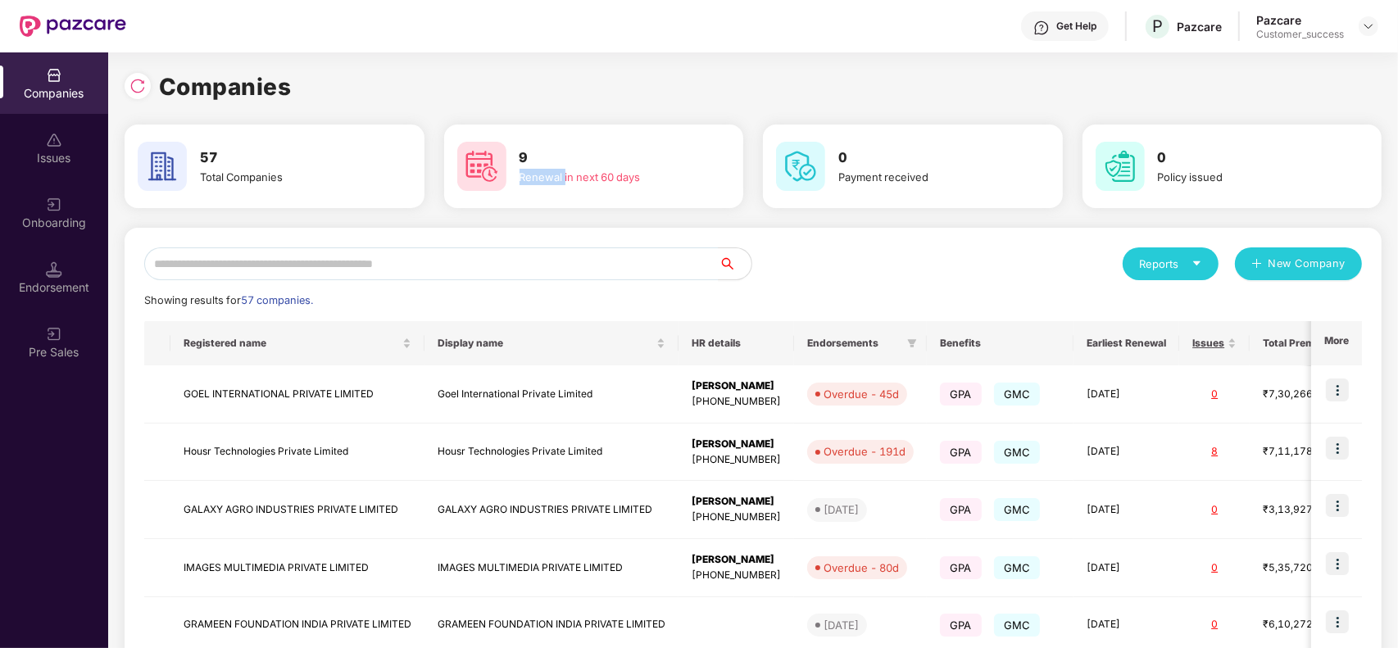
click at [546, 181] on div "Renewal in next 60 days" at bounding box center [608, 177] width 178 height 16
click at [222, 170] on div "Total Companies" at bounding box center [289, 177] width 178 height 16
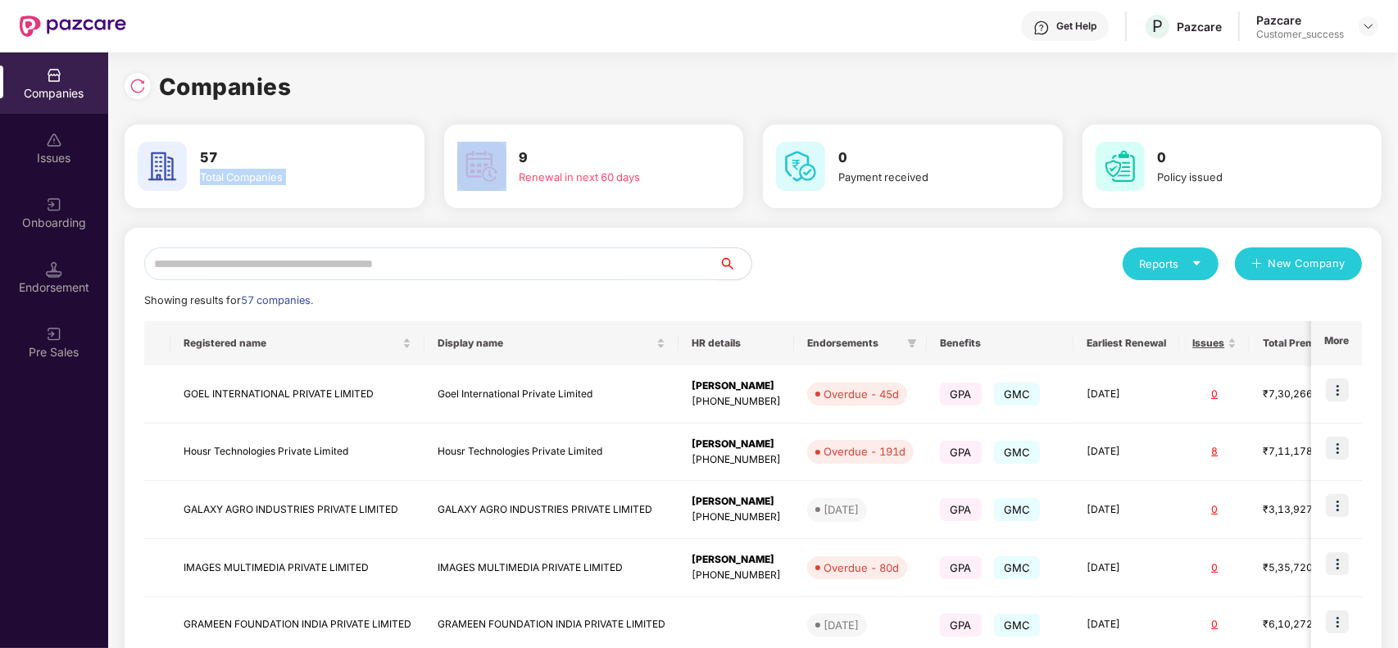
click at [222, 170] on div "Total Companies" at bounding box center [289, 177] width 178 height 16
click at [518, 272] on input "text" at bounding box center [431, 263] width 574 height 33
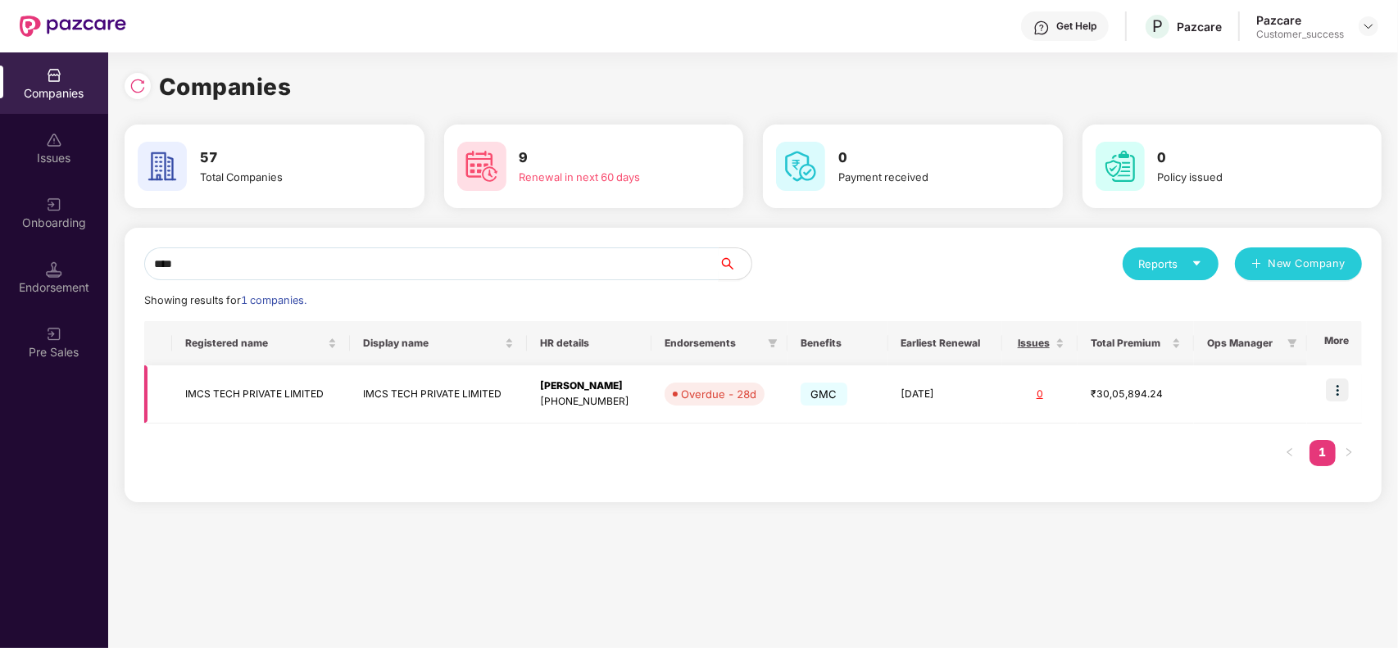
type input "****"
click at [1345, 383] on img at bounding box center [1336, 389] width 23 height 23
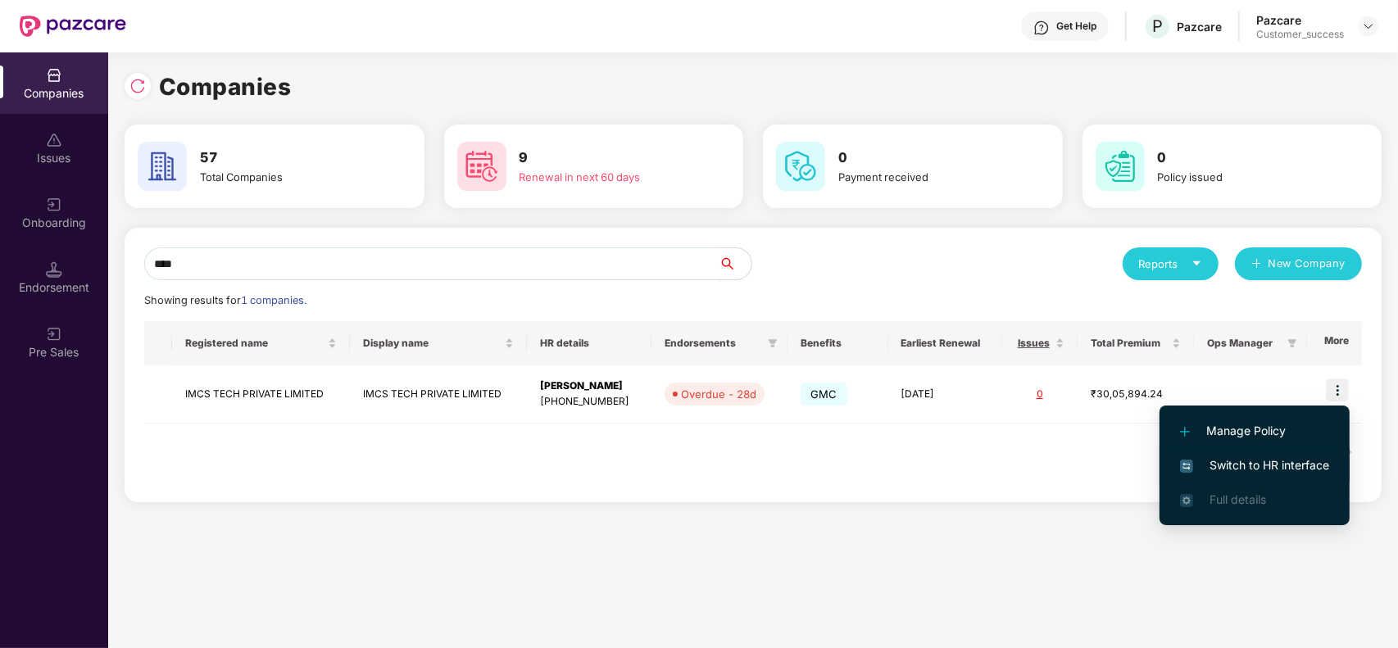
click at [1246, 464] on span "Switch to HR interface" at bounding box center [1254, 465] width 149 height 18
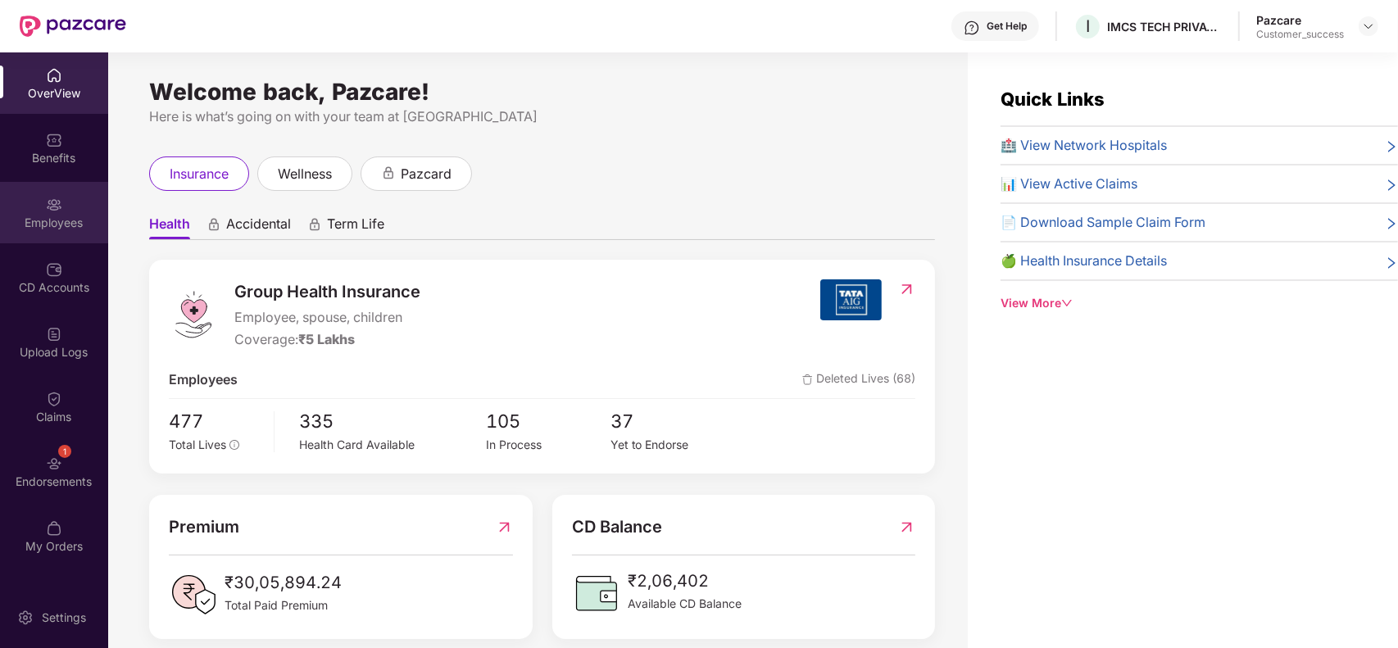
click at [41, 218] on div "Employees" at bounding box center [54, 223] width 108 height 16
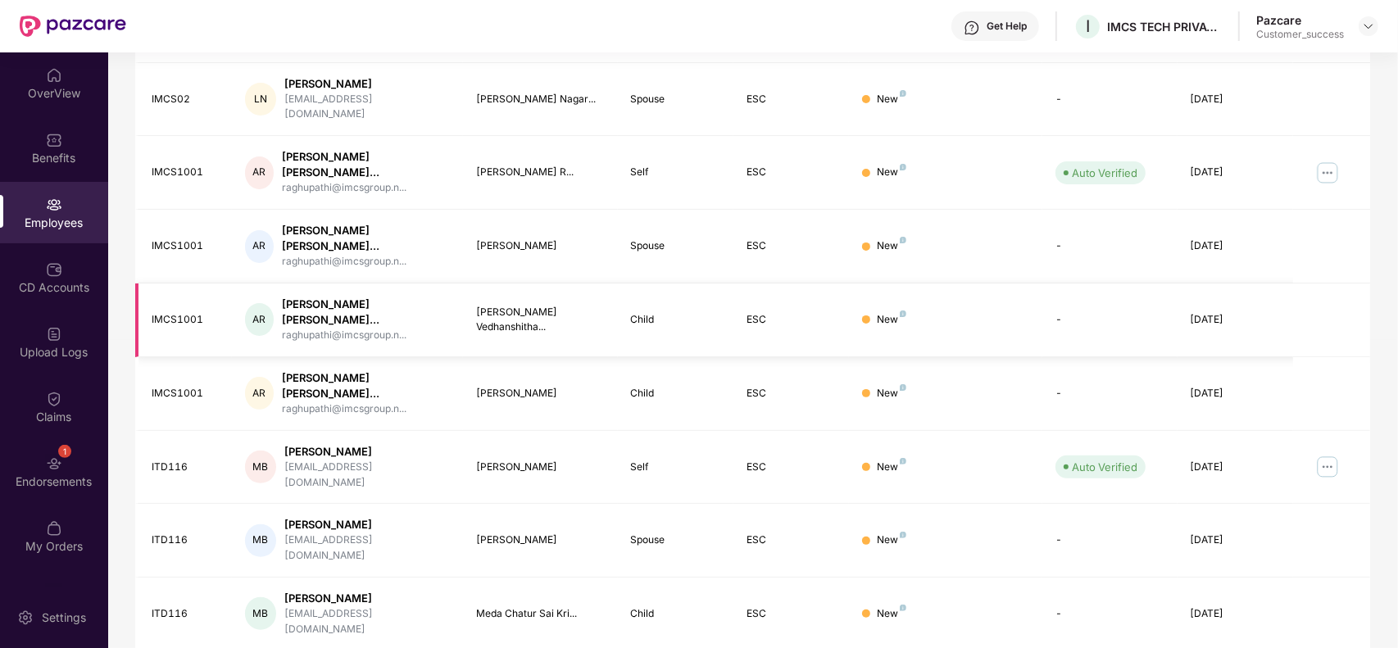
scroll to position [0, 0]
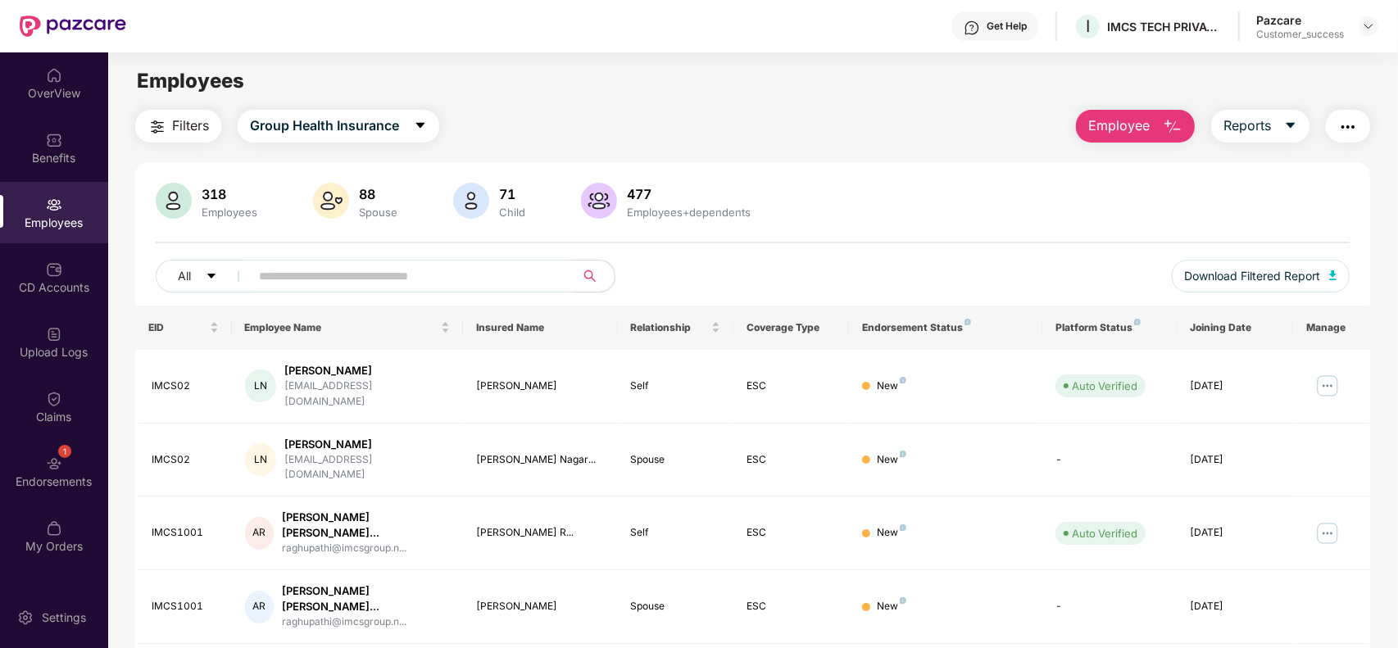
click at [161, 125] on img "button" at bounding box center [157, 127] width 20 height 20
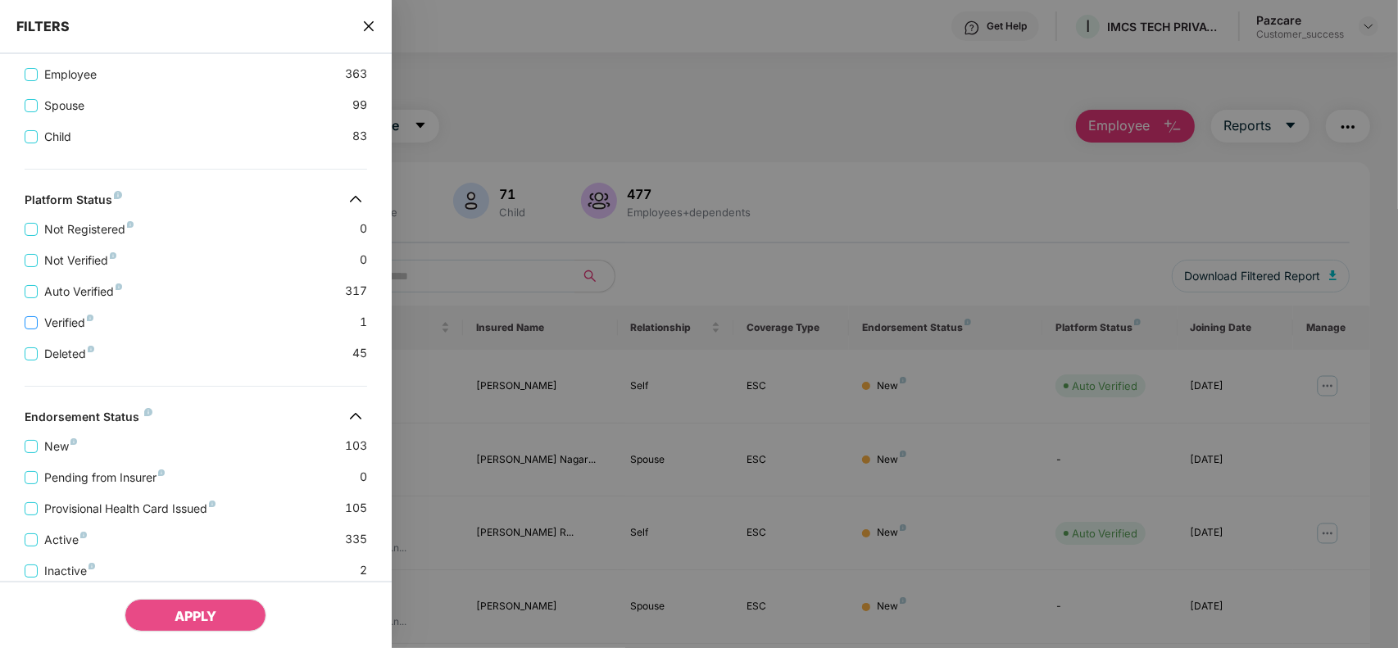
scroll to position [340, 0]
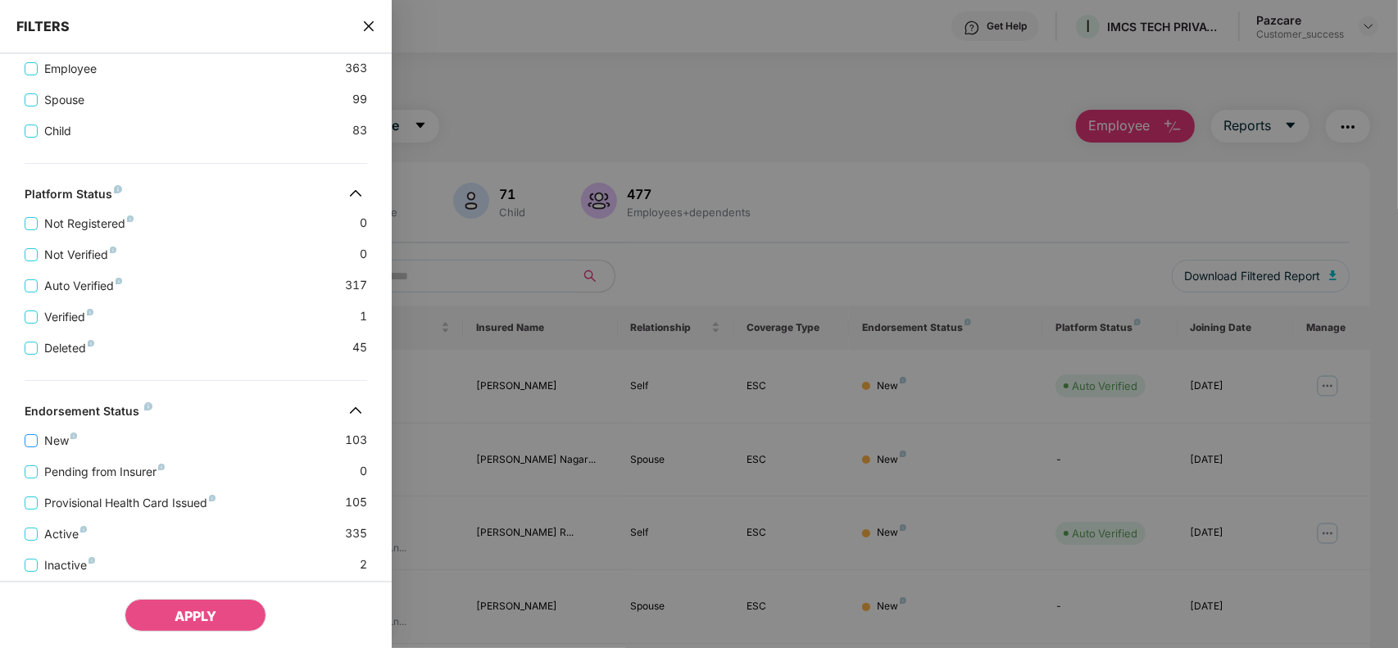
click at [53, 450] on span "New" at bounding box center [61, 441] width 46 height 18
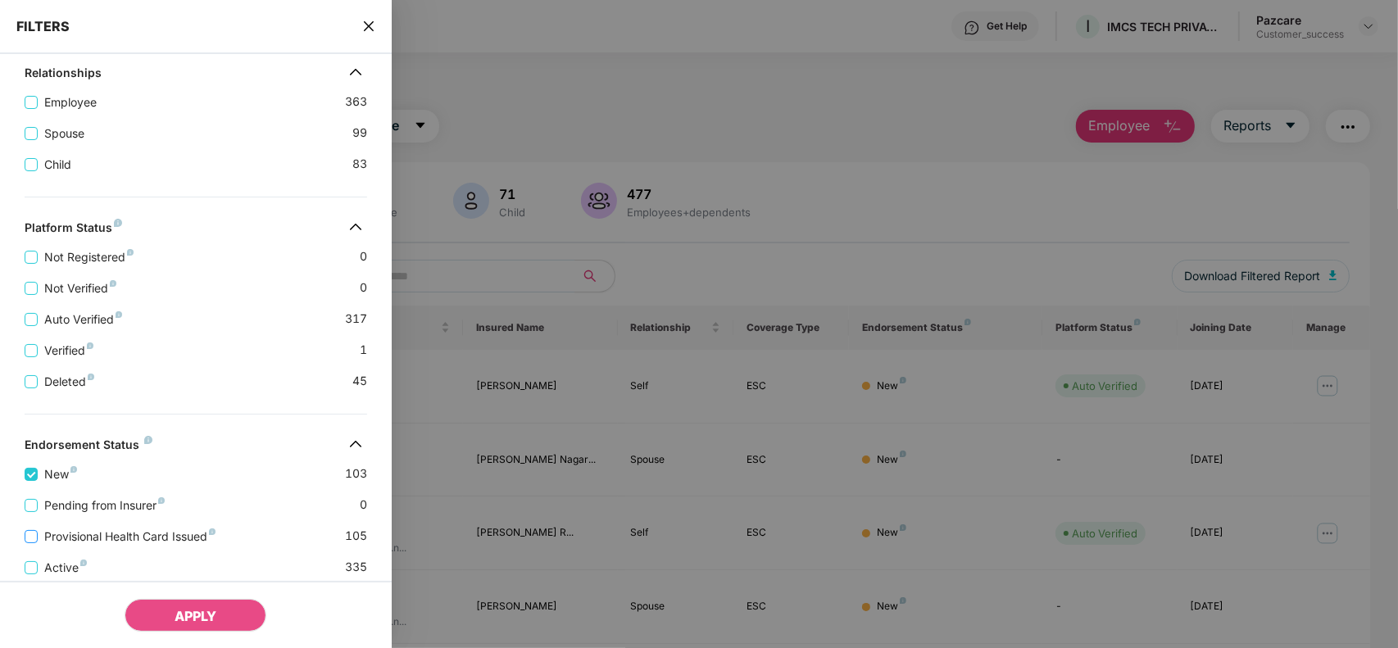
click at [88, 542] on span "Provisional Health Card Issued" at bounding box center [130, 537] width 184 height 18
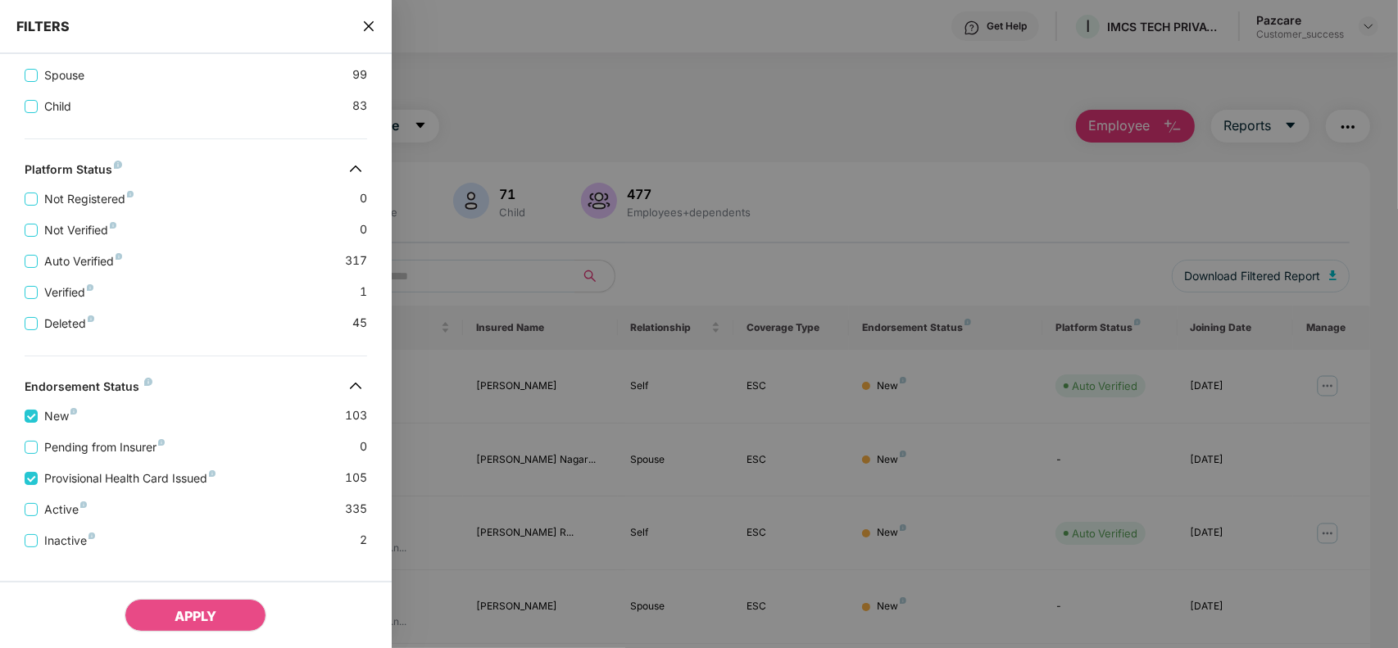
scroll to position [407, 0]
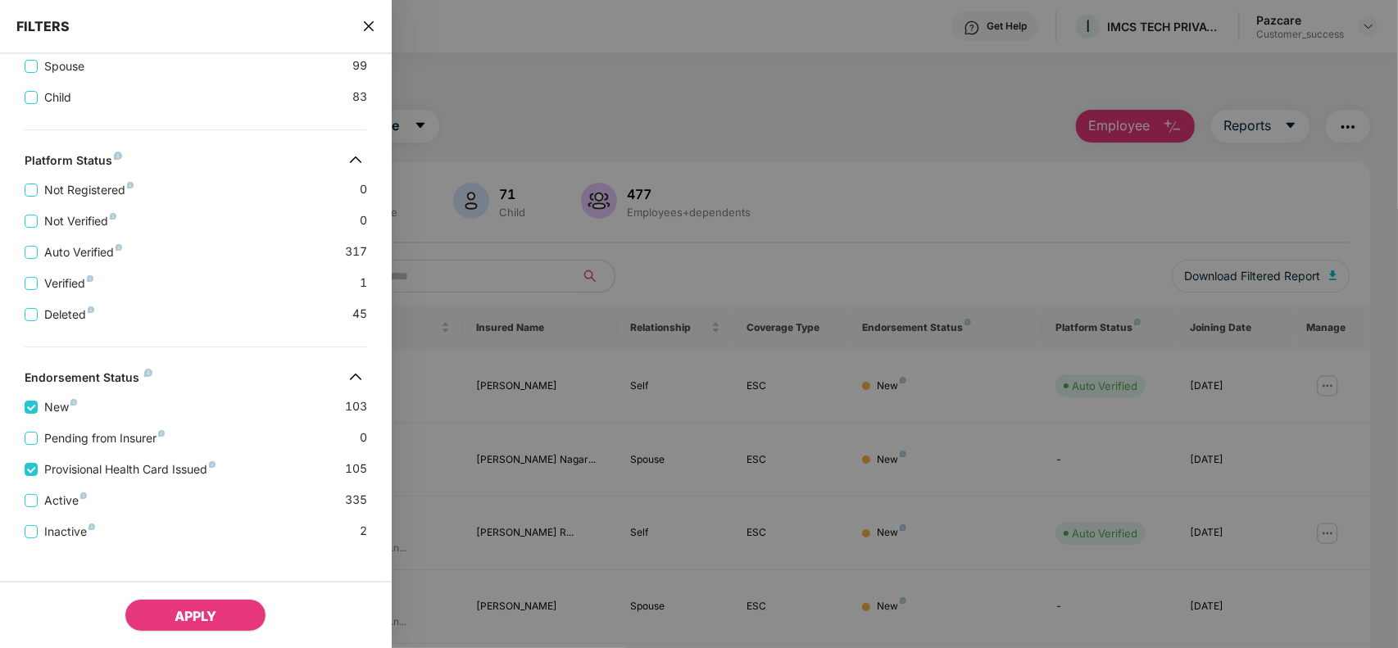
click at [193, 609] on span "APPLY" at bounding box center [195, 616] width 42 height 16
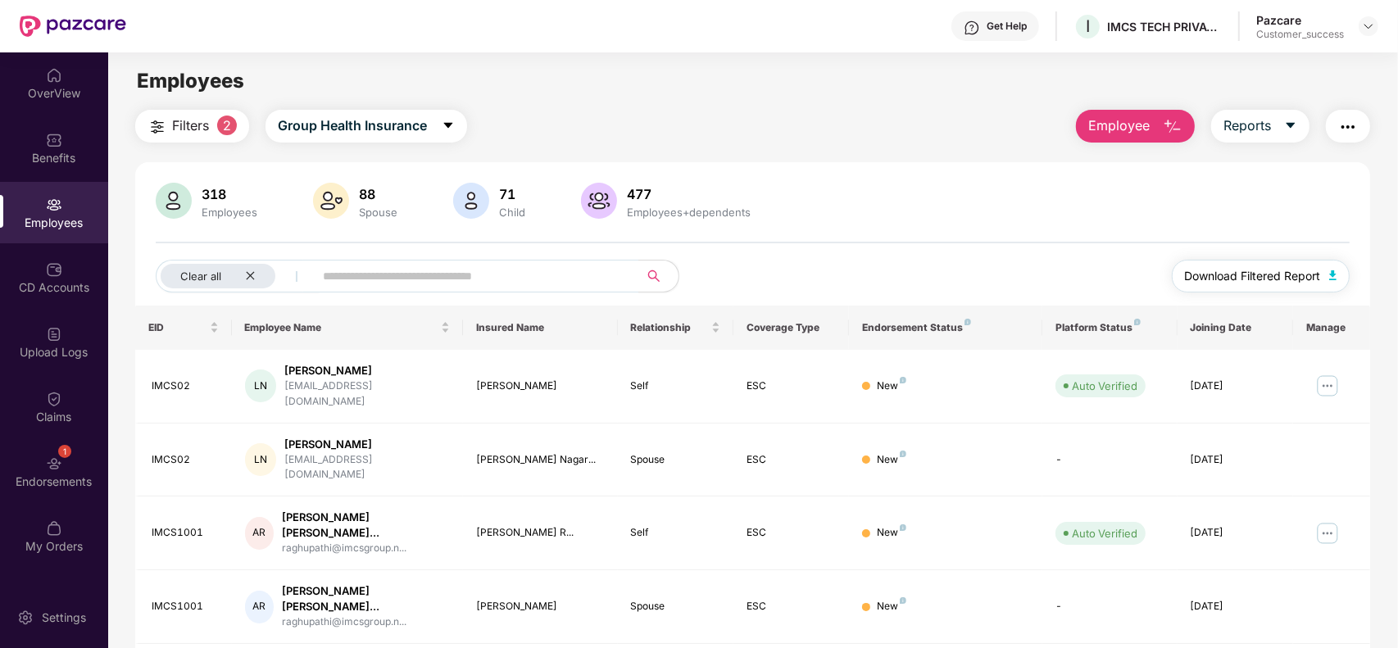
click at [1258, 265] on button "Download Filtered Report" at bounding box center [1260, 276] width 179 height 33
click at [47, 157] on div "Benefits" at bounding box center [54, 158] width 108 height 16
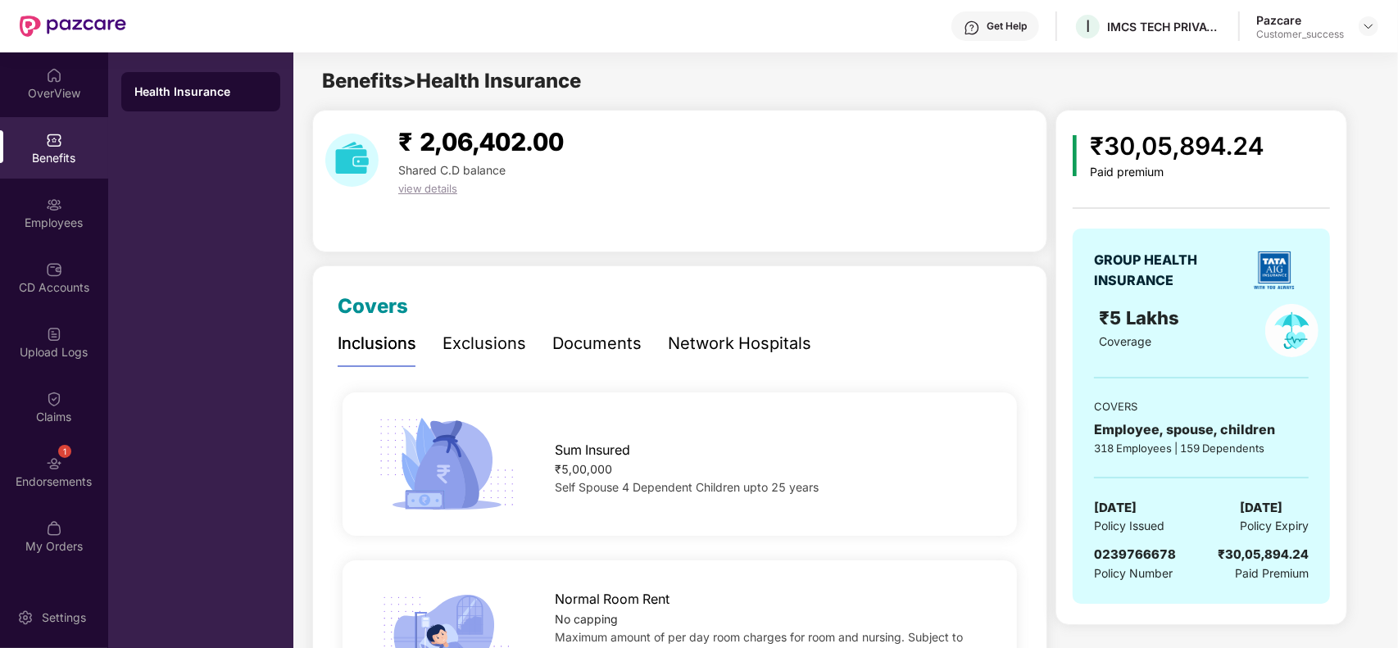
click at [1121, 555] on span "0239766678" at bounding box center [1135, 554] width 82 height 16
copy span "0239766678"
click at [1081, 53] on div "IMCS TECH PRIVATE LIMITED" at bounding box center [1153, 57] width 162 height 26
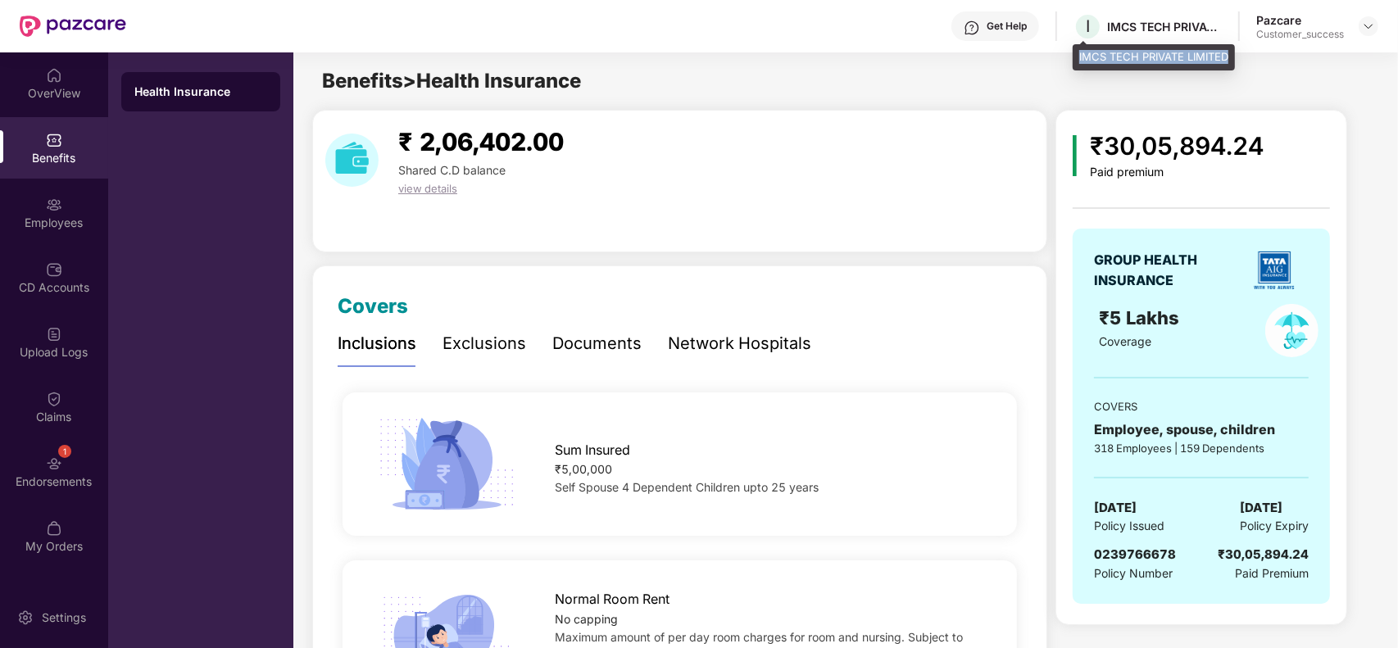
click at [1081, 53] on div "IMCS TECH PRIVATE LIMITED" at bounding box center [1153, 57] width 162 height 26
click at [1376, 230] on div "₹30,05,894.24 Paid premium GROUP HEALTH INSURANCE ₹5 Lakhs Coverage COVERS Empl…" at bounding box center [1216, 367] width 322 height 515
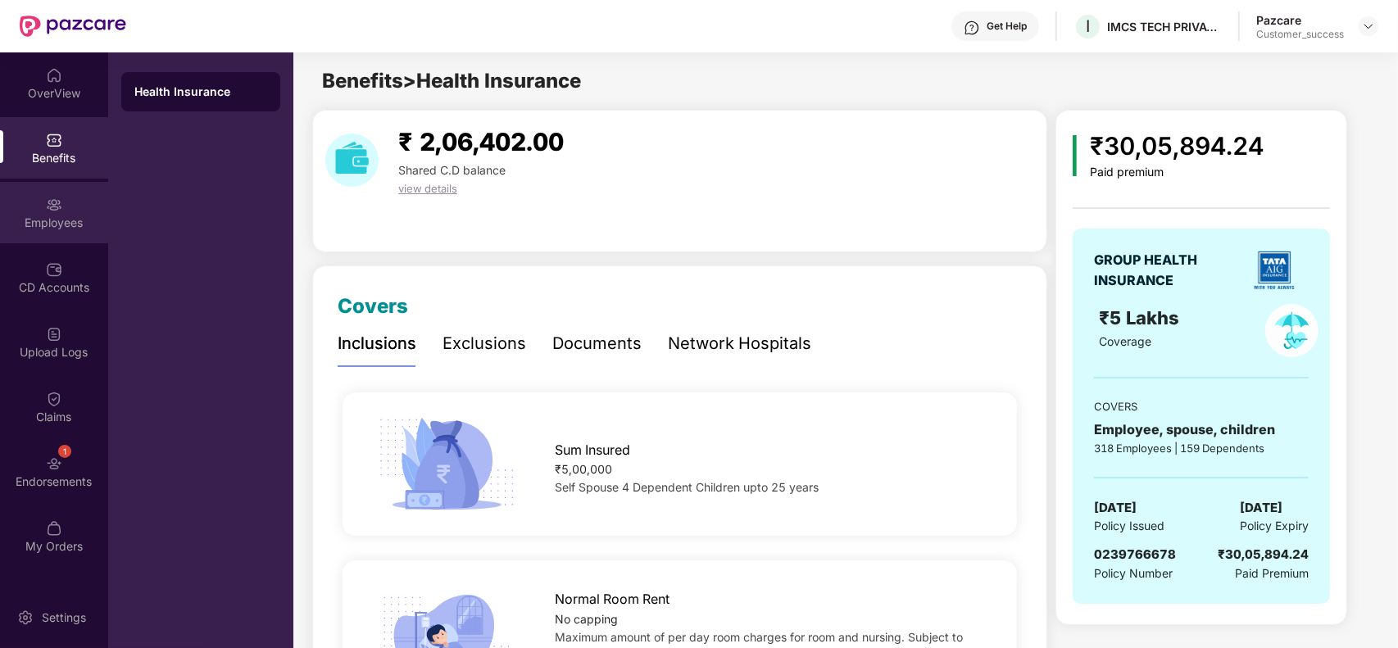
click at [20, 202] on div "Employees" at bounding box center [54, 212] width 108 height 61
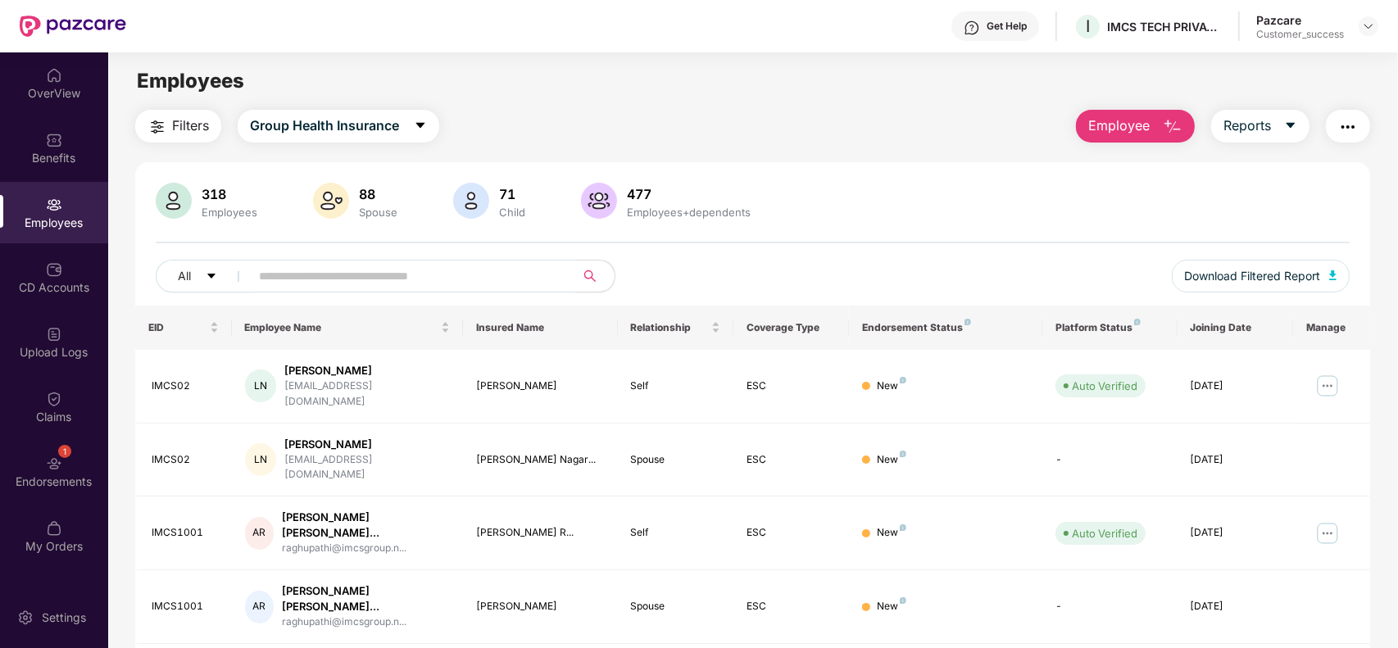
click at [311, 285] on input "text" at bounding box center [406, 276] width 294 height 25
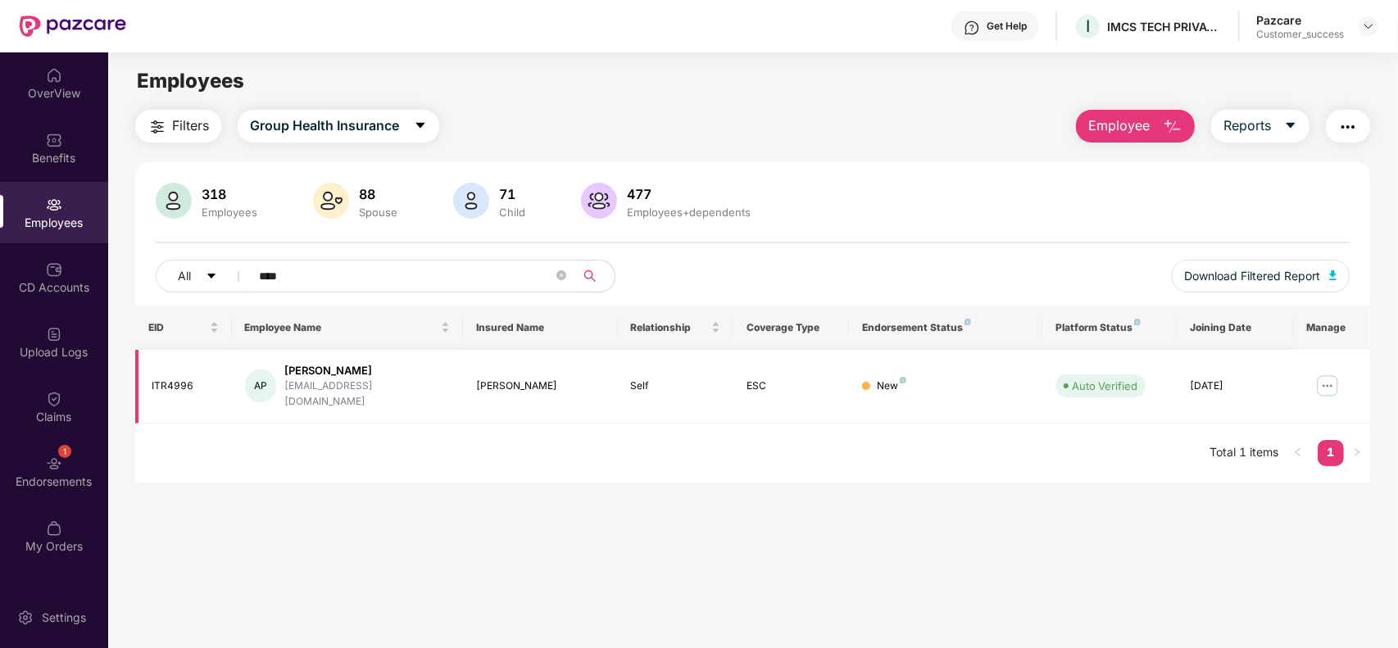
type input "****"
